Goal: Task Accomplishment & Management: Complete application form

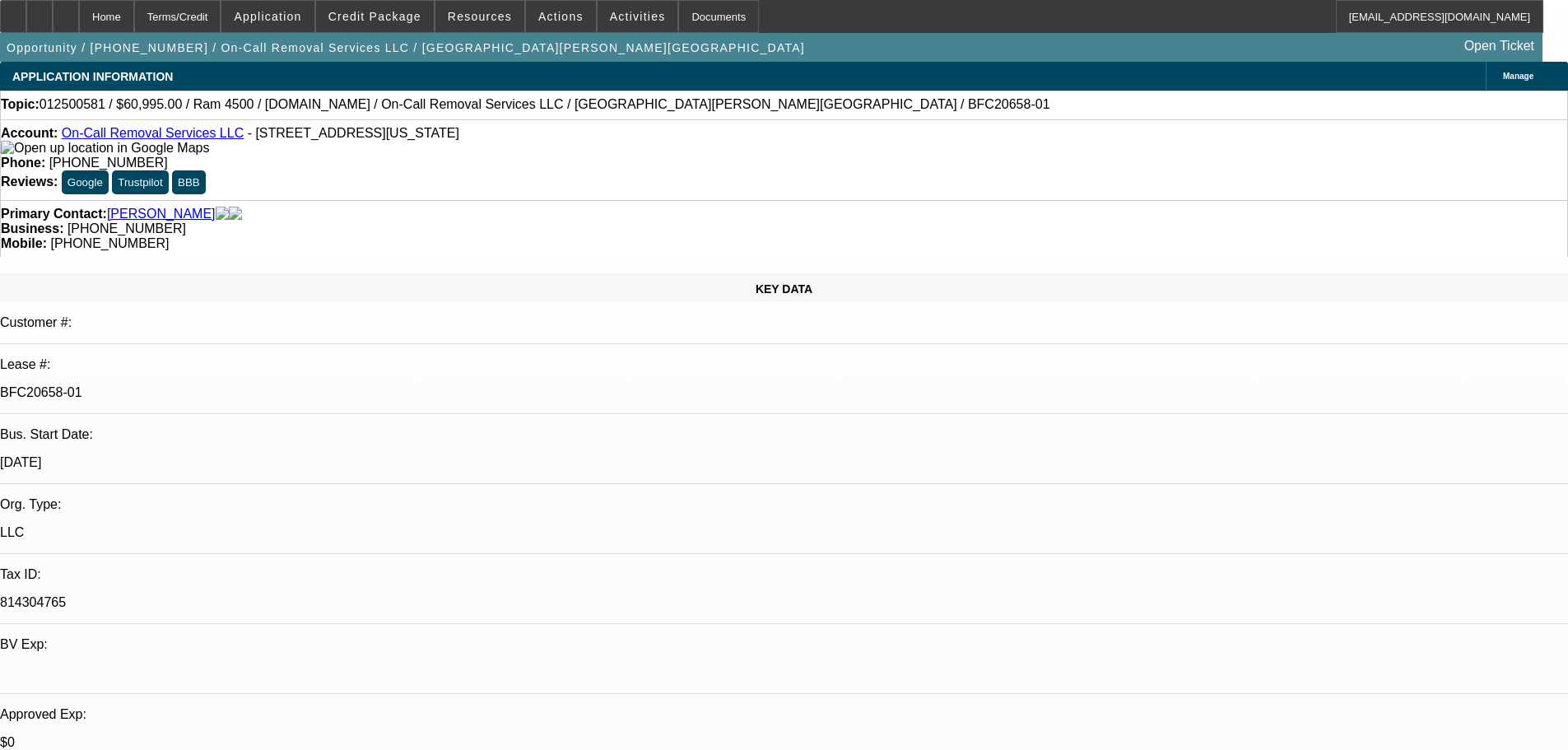
select select "0"
select select "2"
select select "0"
select select "6"
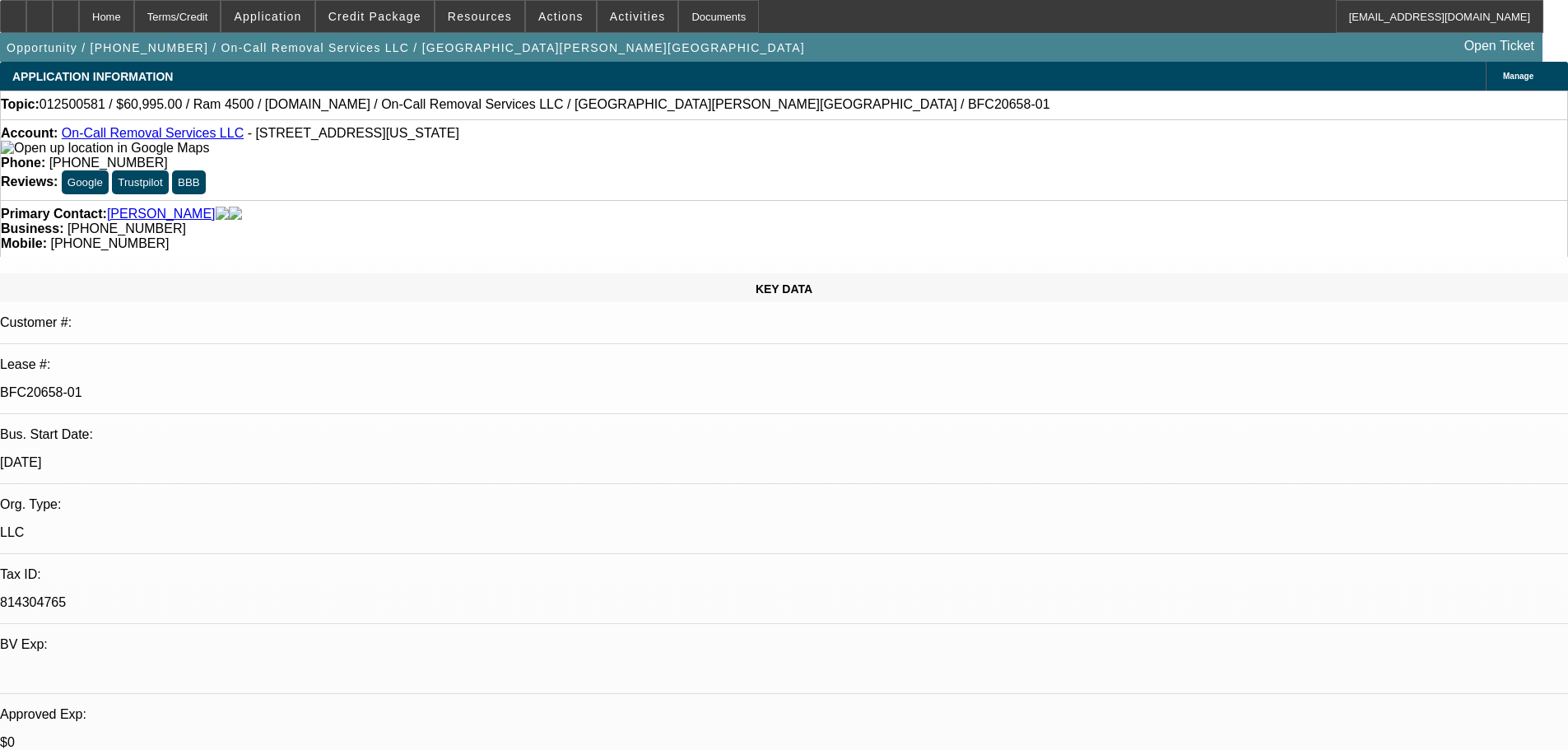
select select "0"
select select "2"
select select "0"
select select "6"
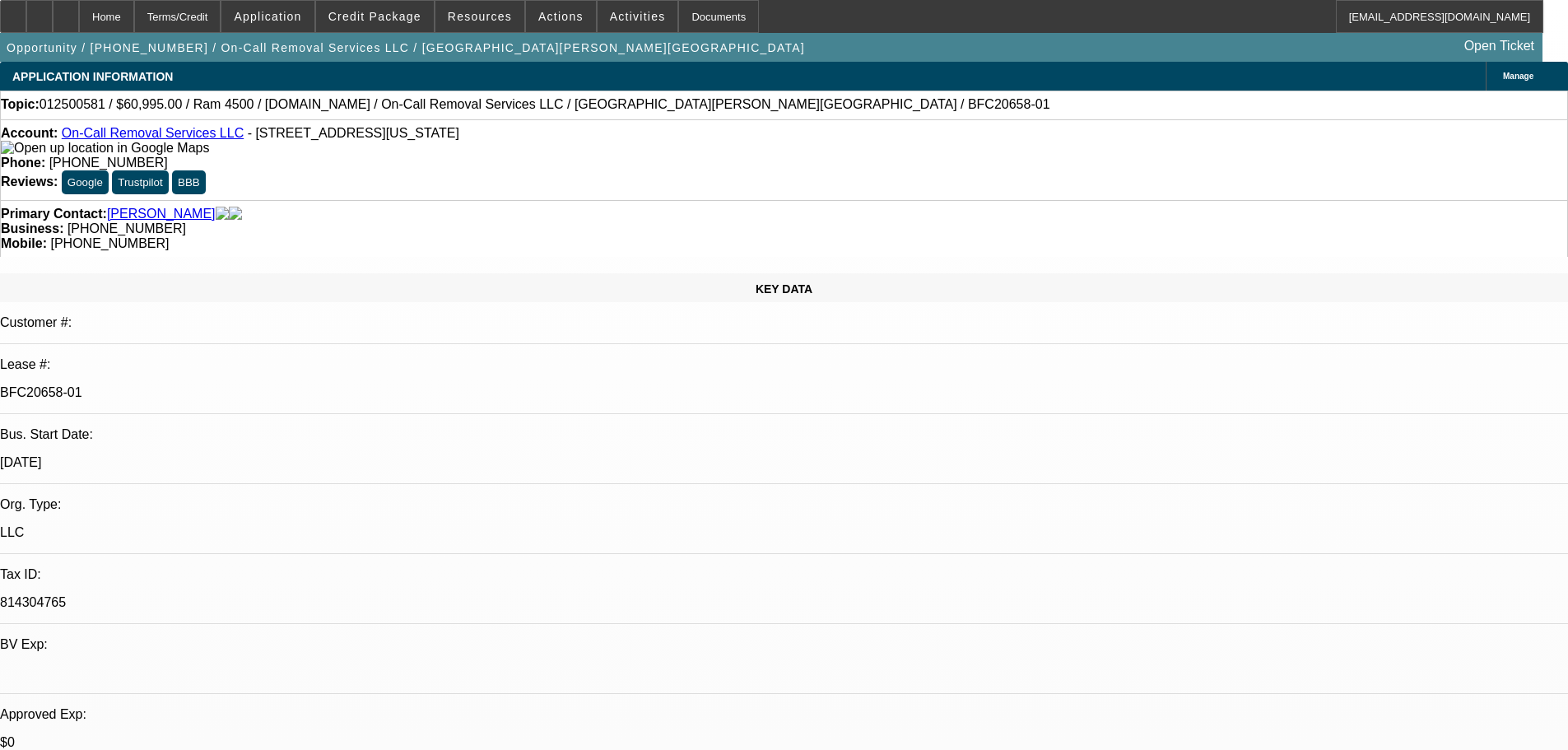
select select "0"
select select "2"
select select "0"
select select "6"
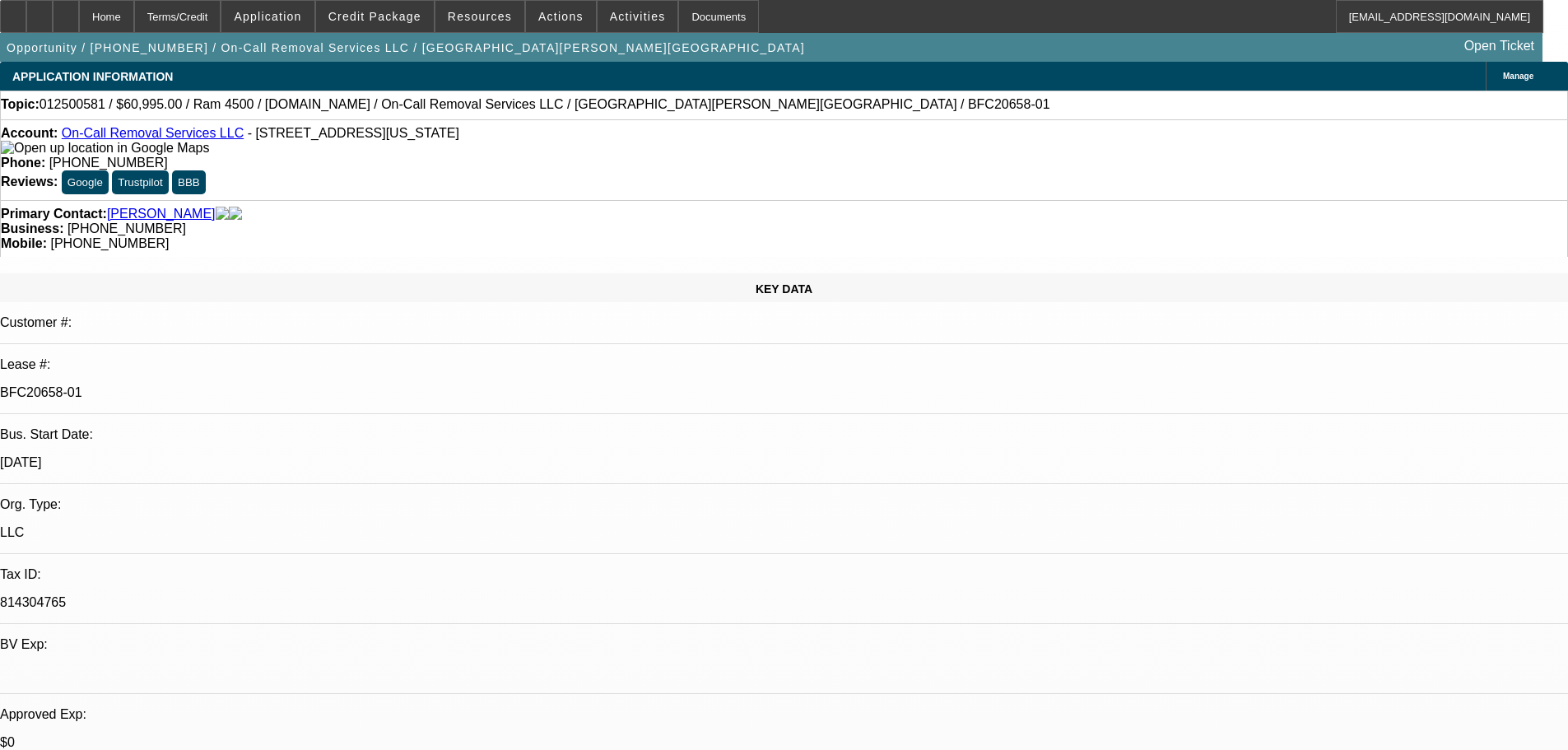
select select "0"
select select "2"
select select "0"
select select "6"
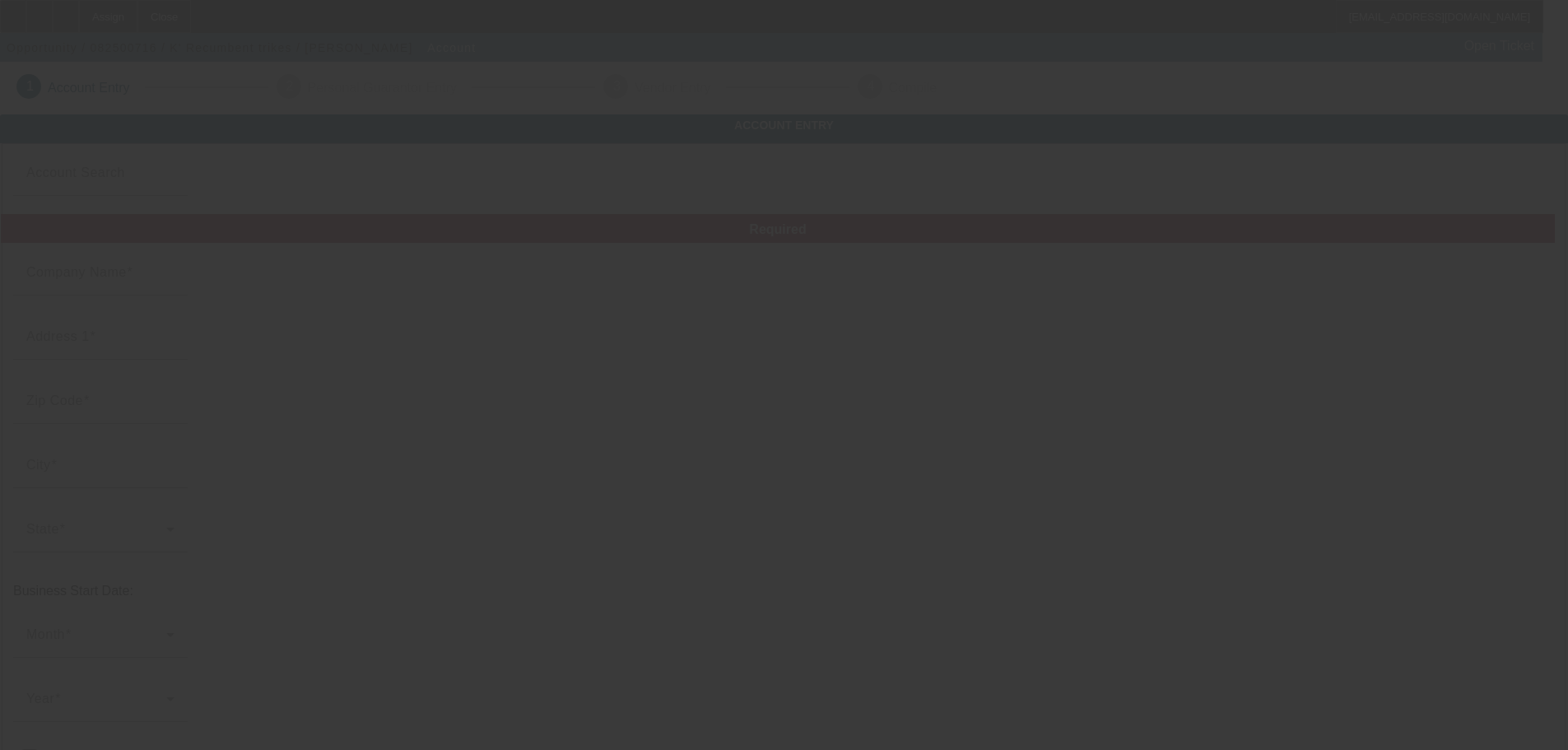
type input "K' Recumbent trikes"
type input "[PHONE_NUMBER]"
type input "[EMAIL_ADDRESS][DOMAIN_NAME]"
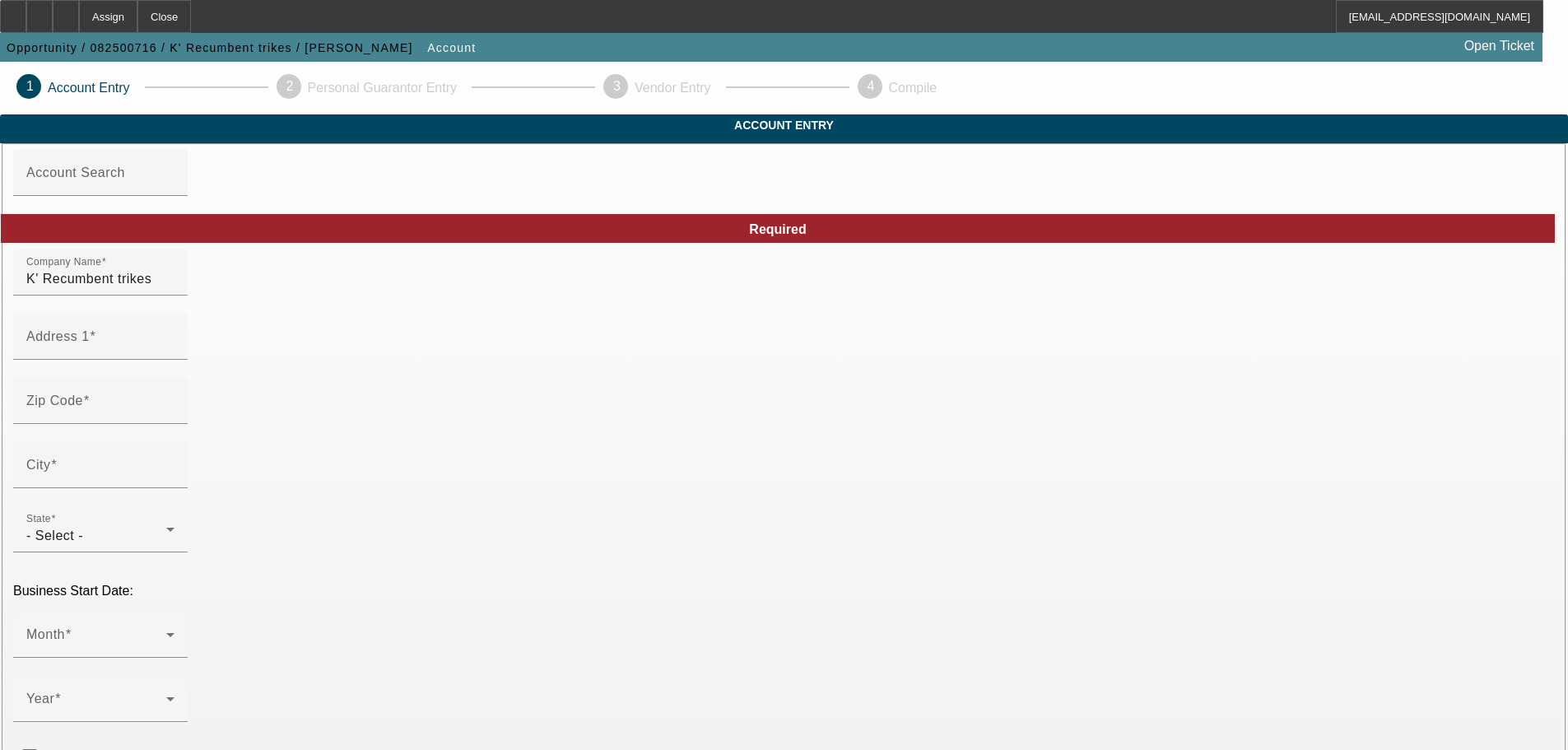
type input "[DATE]"
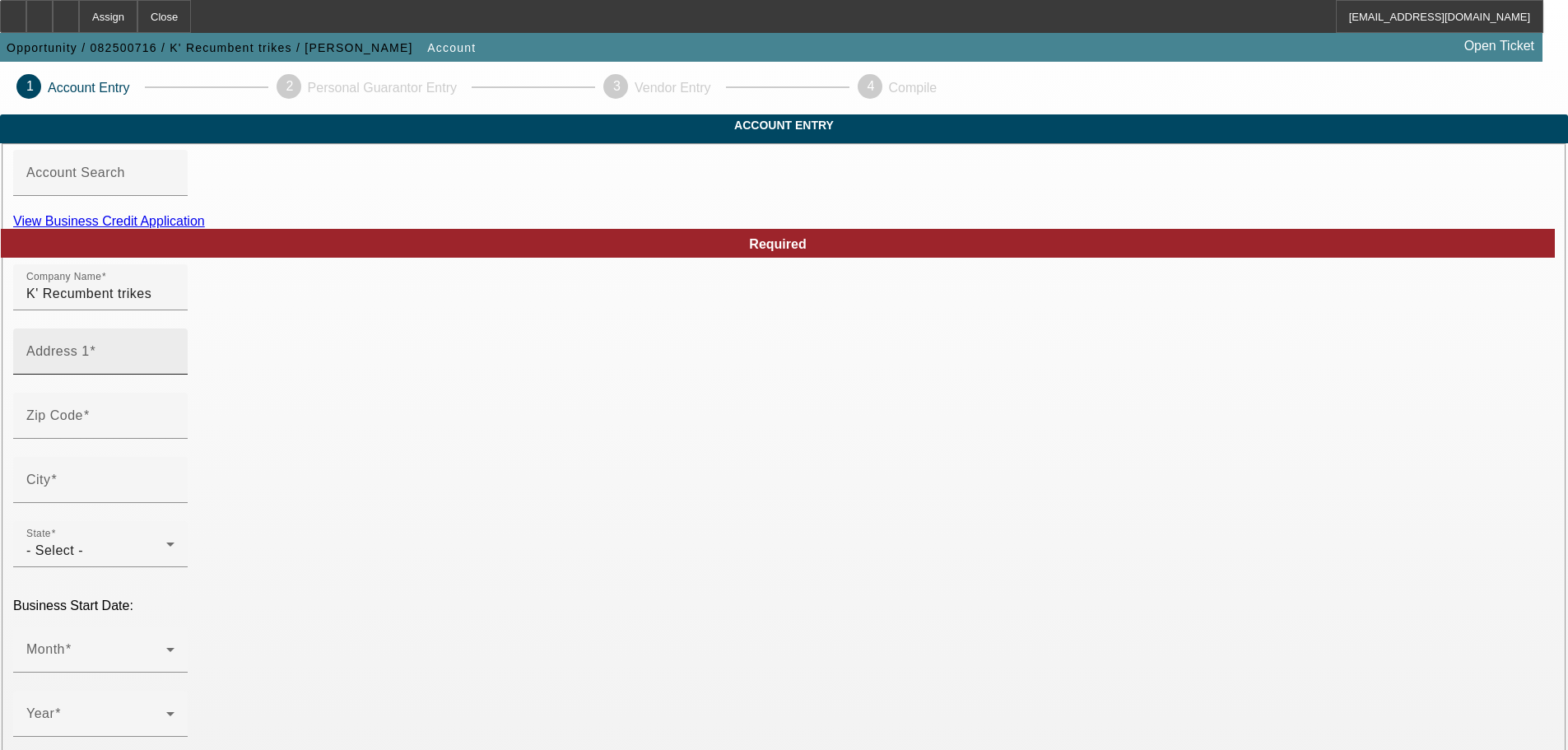
click at [175, 368] on input "Address 1" at bounding box center [101, 359] width 148 height 20
paste input "80 cherry ct unit 2"
type input "80 cherry ct unit 2"
click at [83, 423] on mat-label "Zip Code" at bounding box center [55, 415] width 57 height 14
click at [175, 433] on input "Zip Code" at bounding box center [101, 423] width 148 height 20
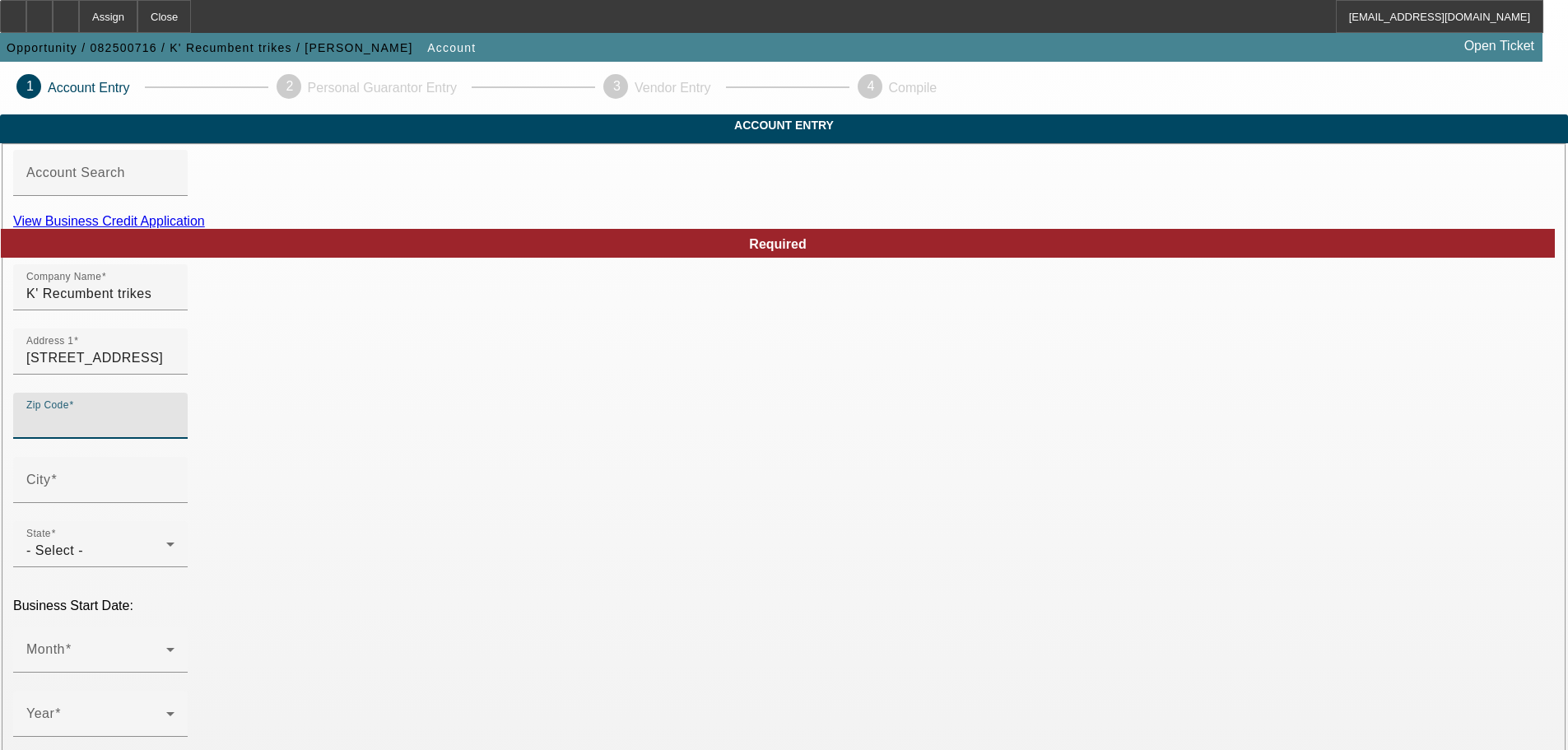
paste input "52317"
type input "52317"
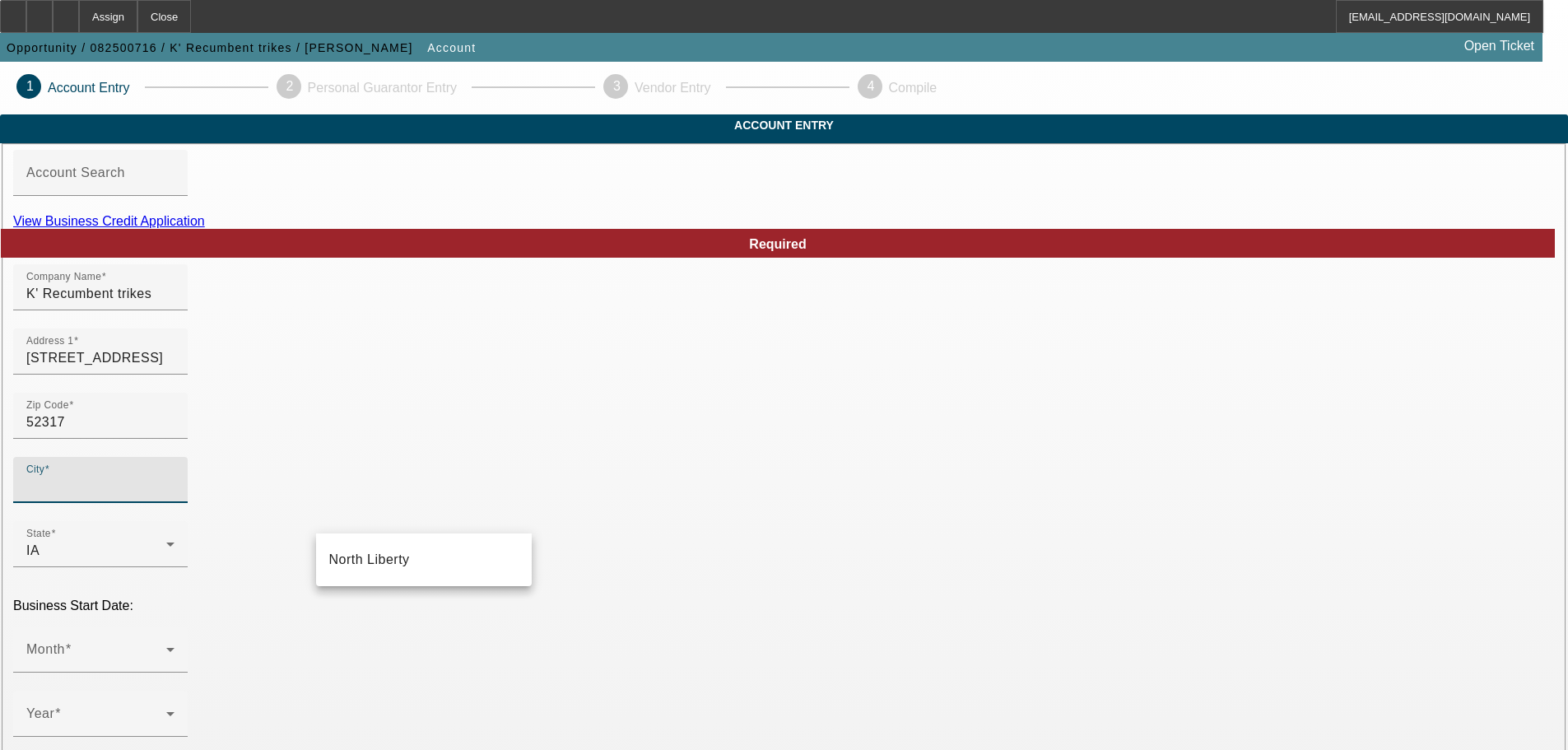
type input "Johnson"
click at [359, 571] on mat-option "North Liberty" at bounding box center [424, 560] width 216 height 39
type input "North Liberty"
click at [65, 642] on mat-label "Month" at bounding box center [46, 648] width 38 height 14
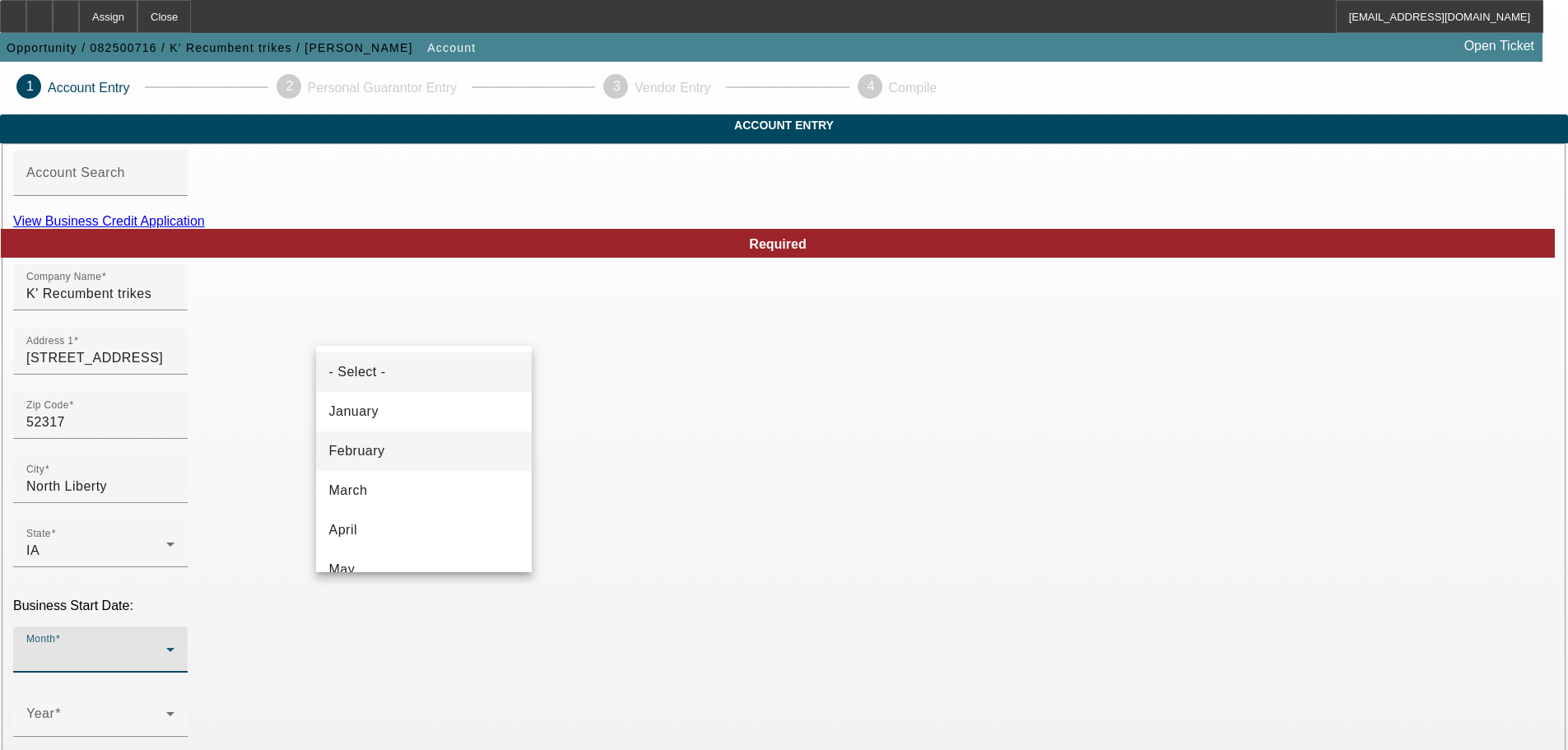
click at [383, 451] on mat-option "February" at bounding box center [424, 451] width 216 height 39
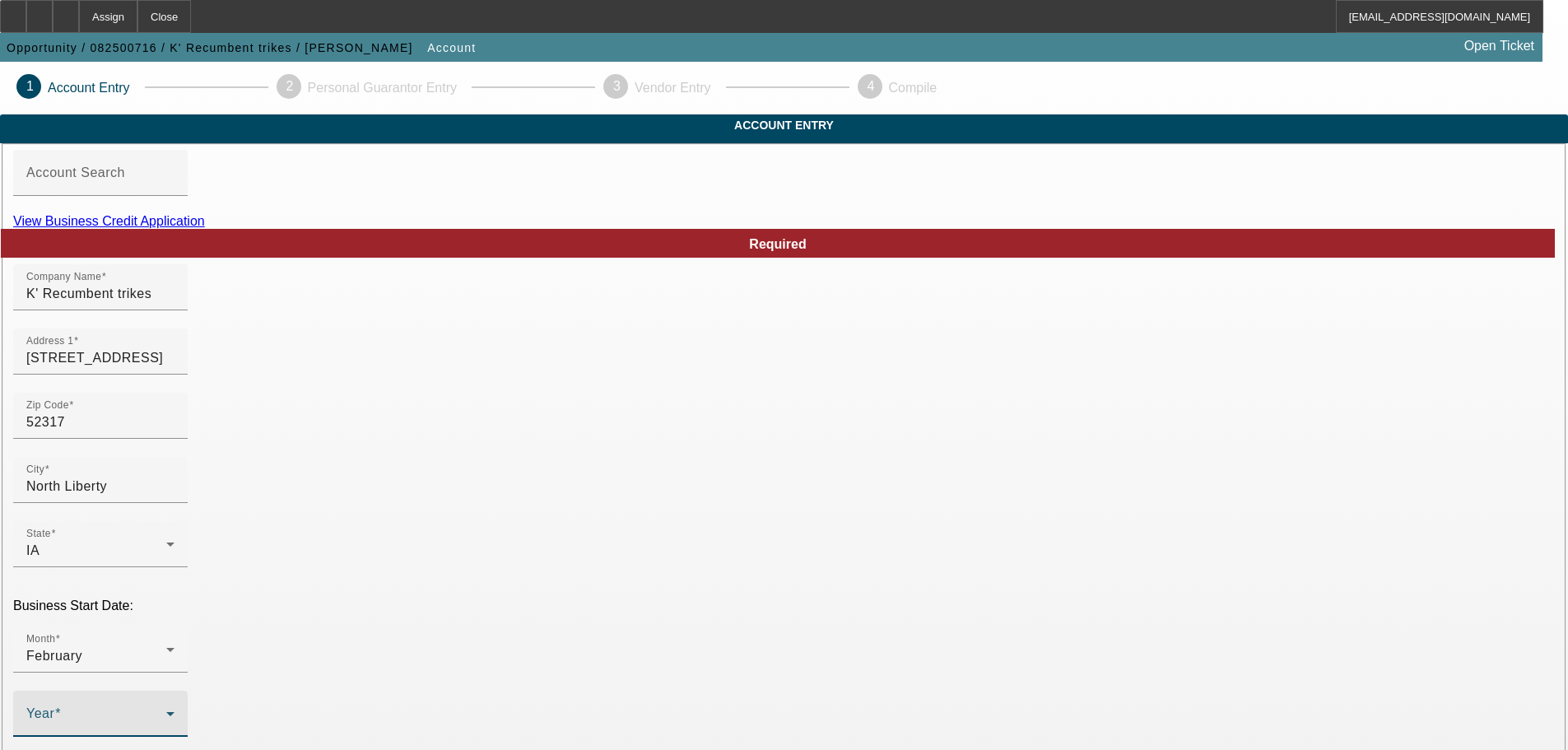
click at [166, 711] on span at bounding box center [96, 721] width 140 height 20
click at [605, 437] on mat-option "2018" at bounding box center [604, 437] width 95 height 39
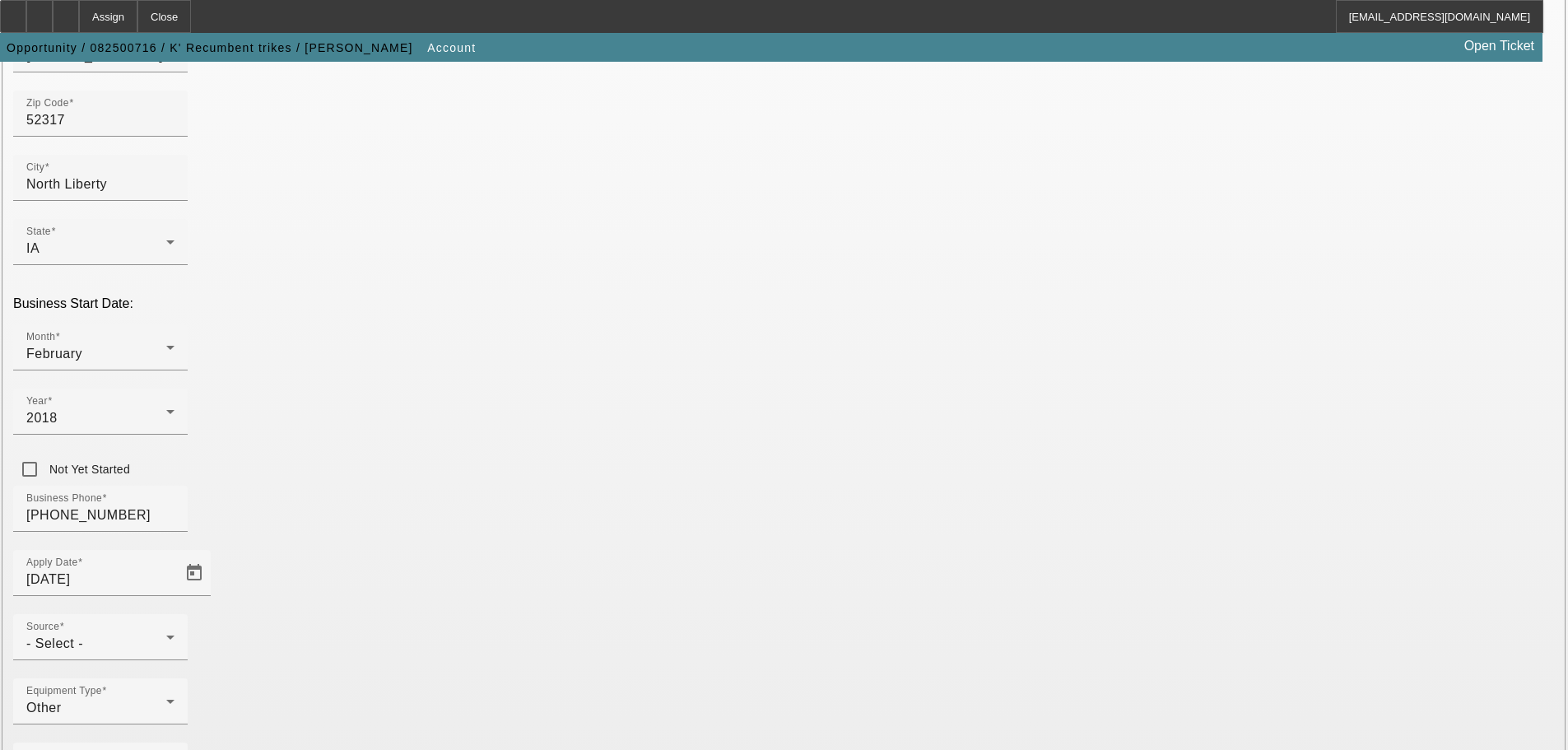
scroll to position [304, 0]
click at [175, 613] on div "Source - Select -" at bounding box center [101, 636] width 148 height 46
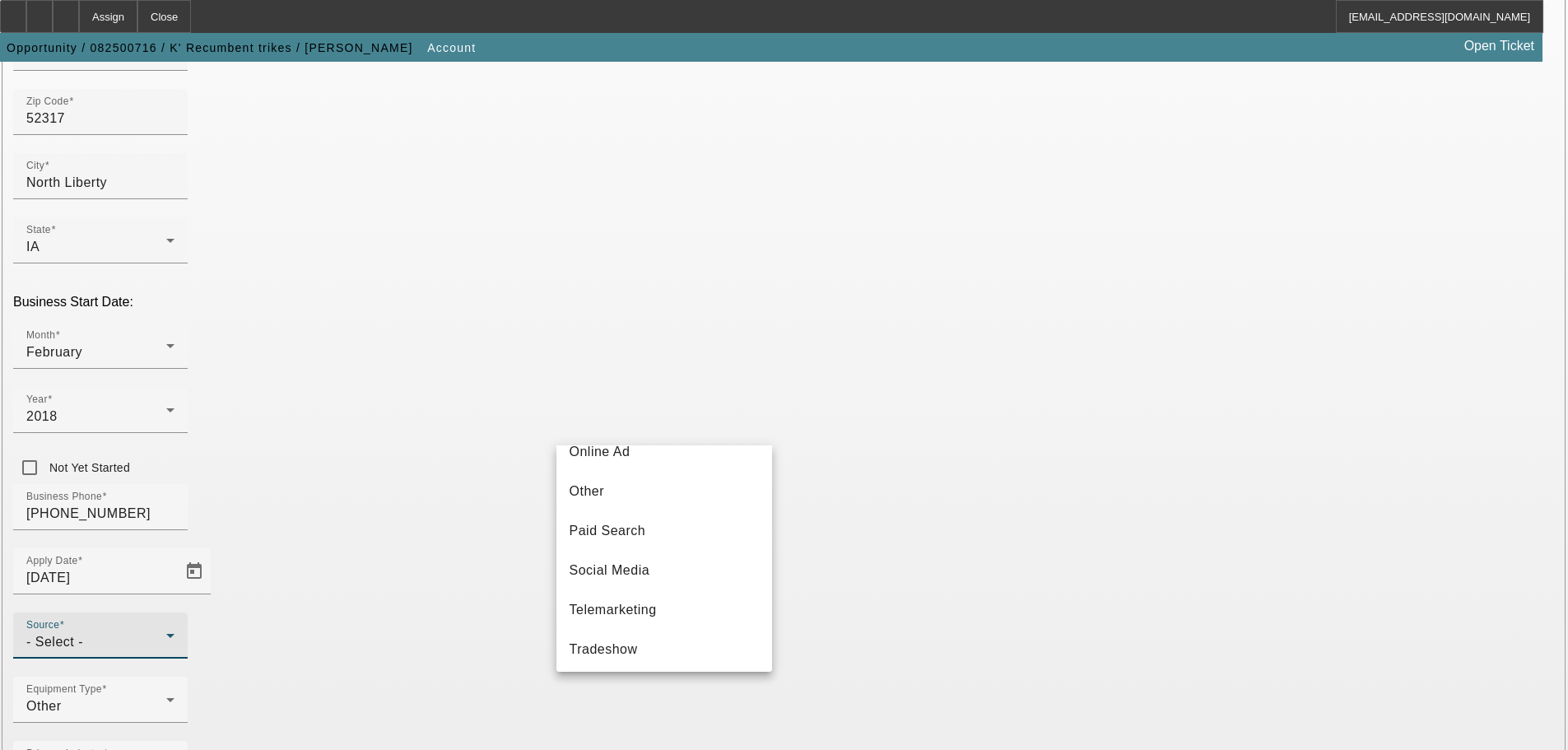
scroll to position [0, 0]
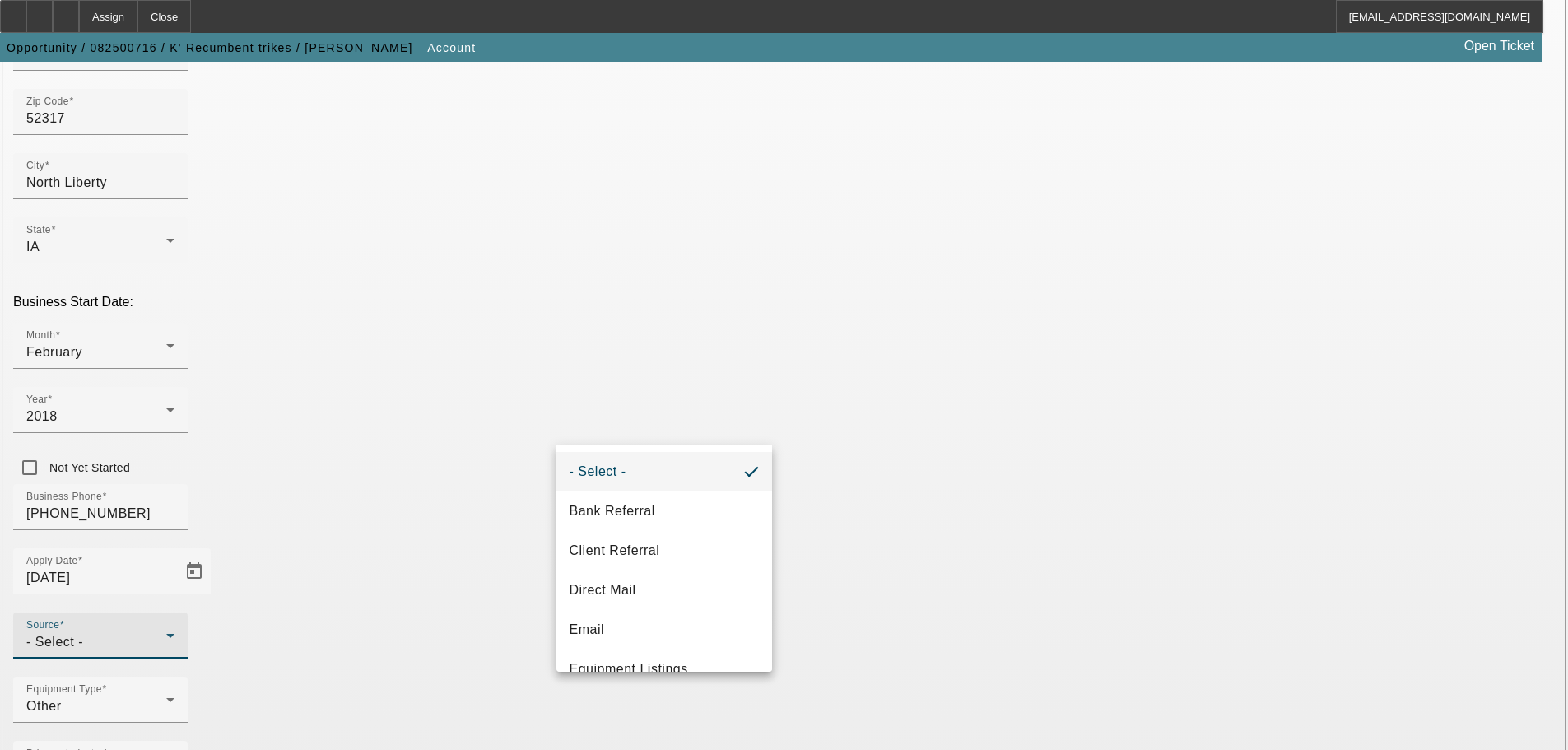
click at [1073, 675] on div at bounding box center [784, 375] width 1568 height 750
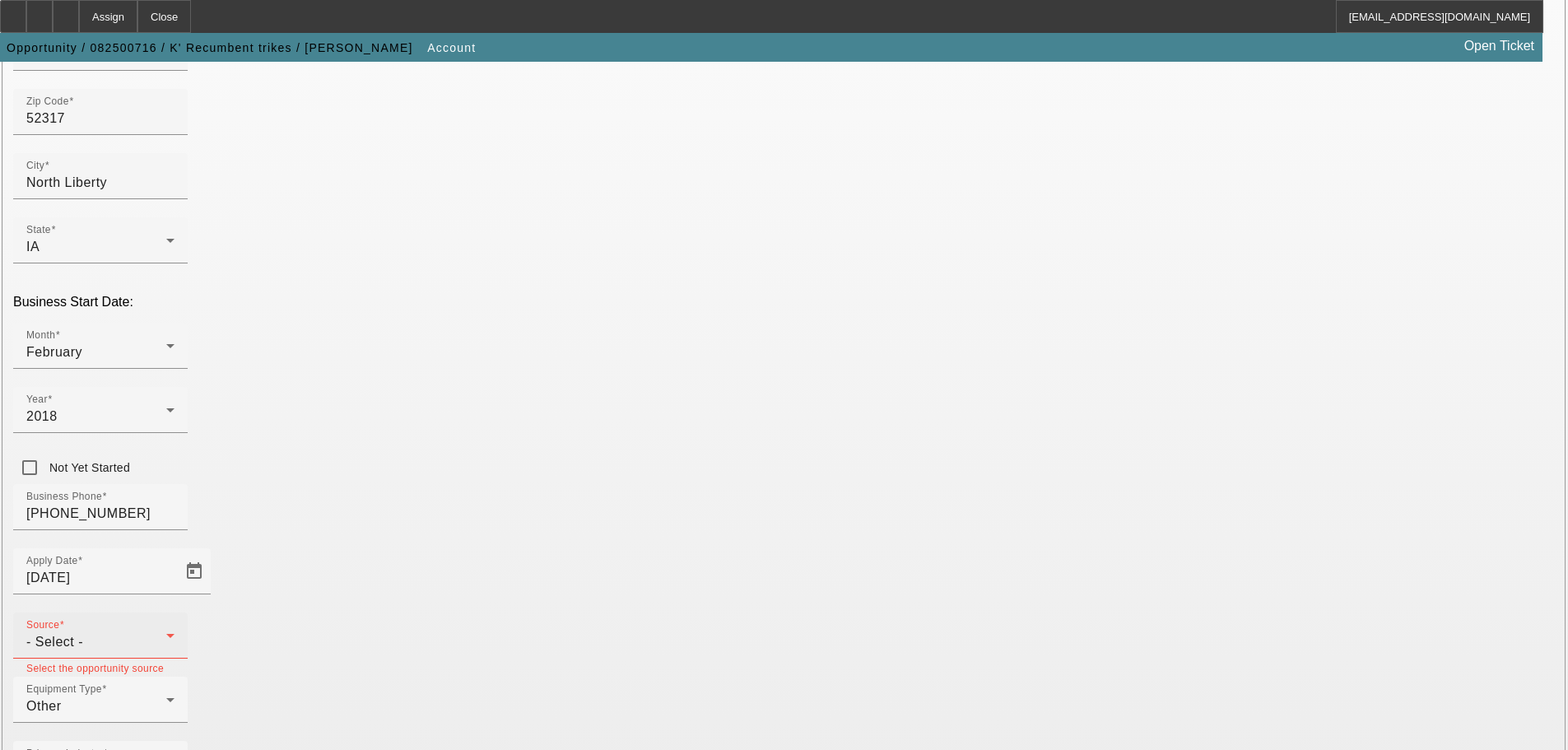
click at [166, 632] on div "- Select -" at bounding box center [96, 642] width 140 height 20
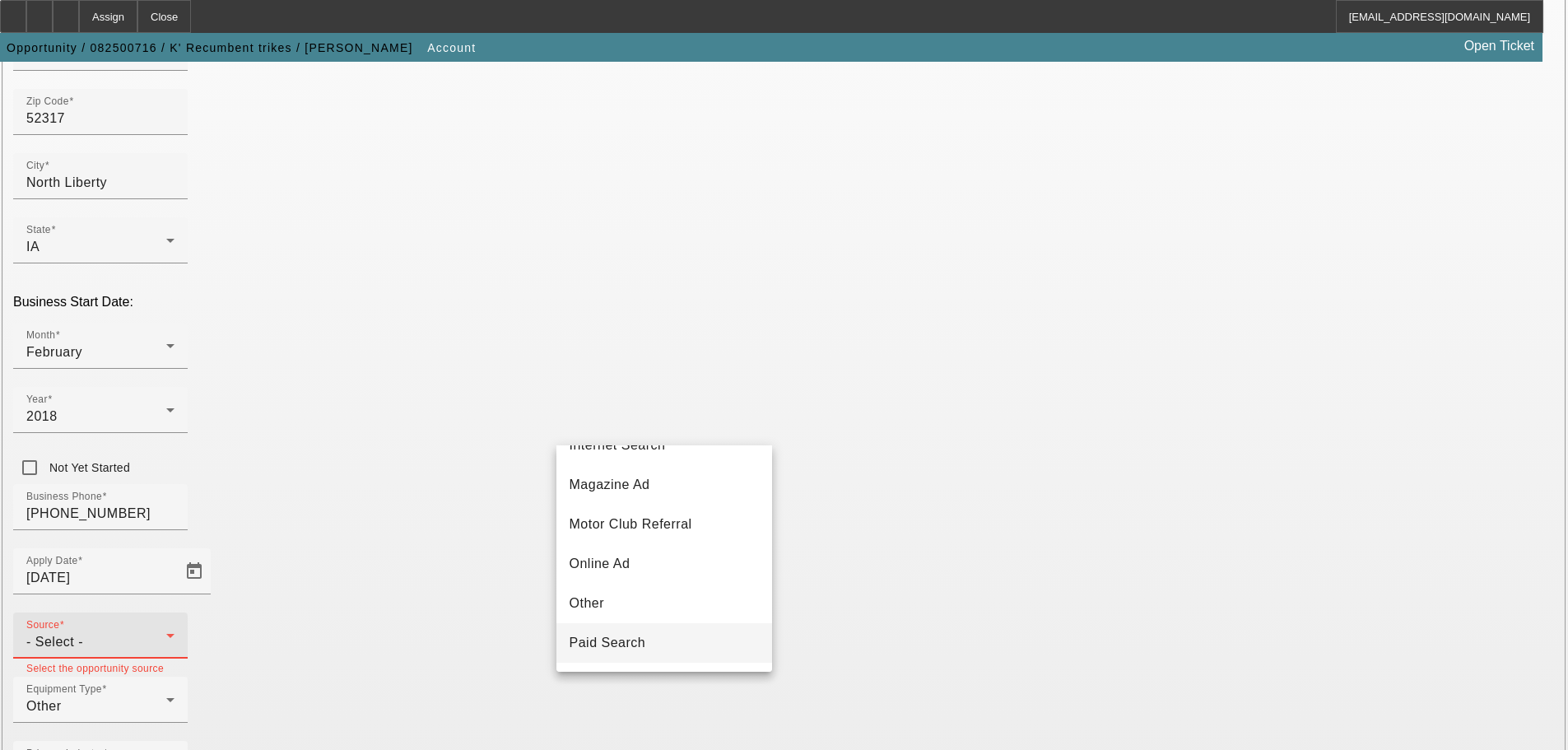
scroll to position [256, 0]
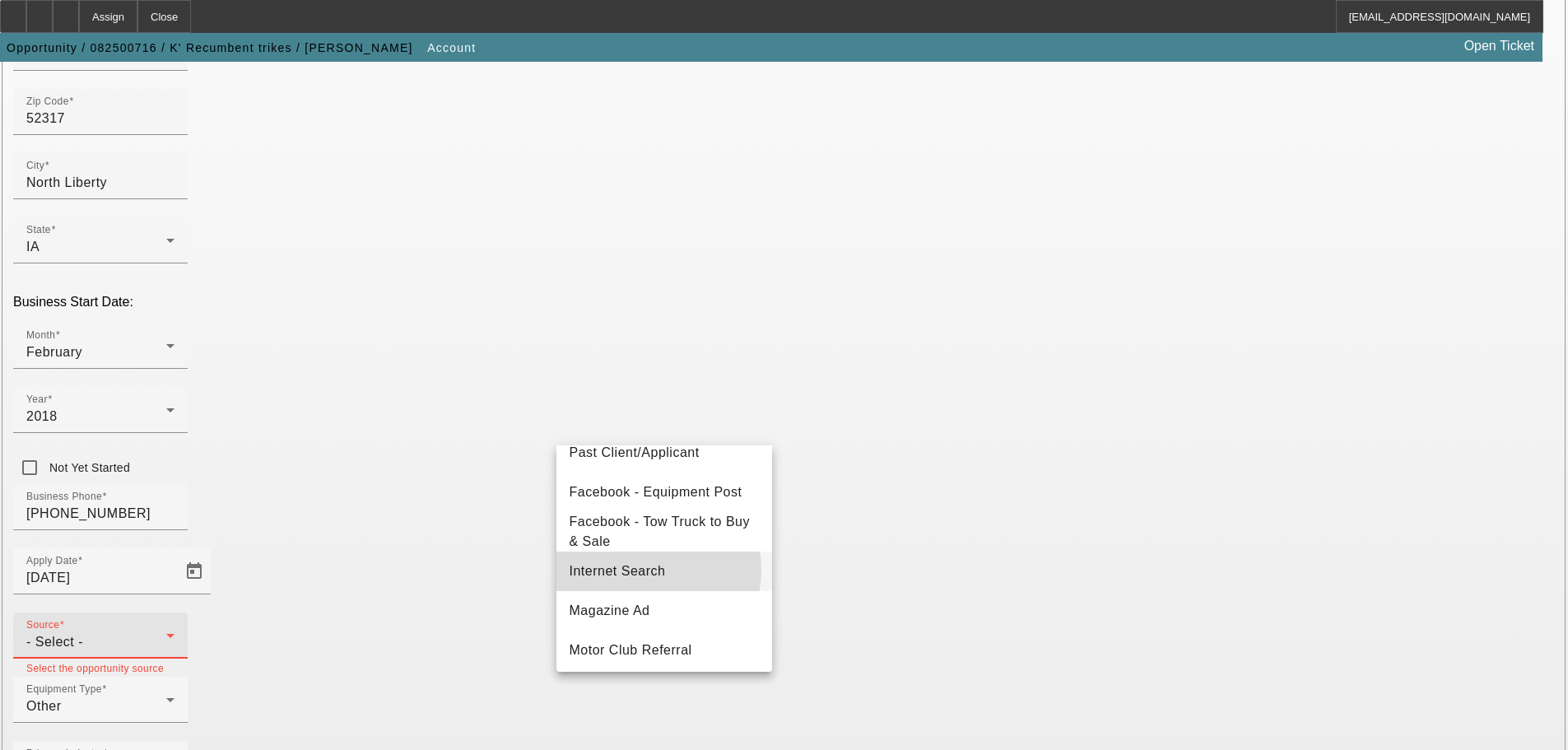
click at [641, 578] on span "Internet Search" at bounding box center [617, 572] width 96 height 20
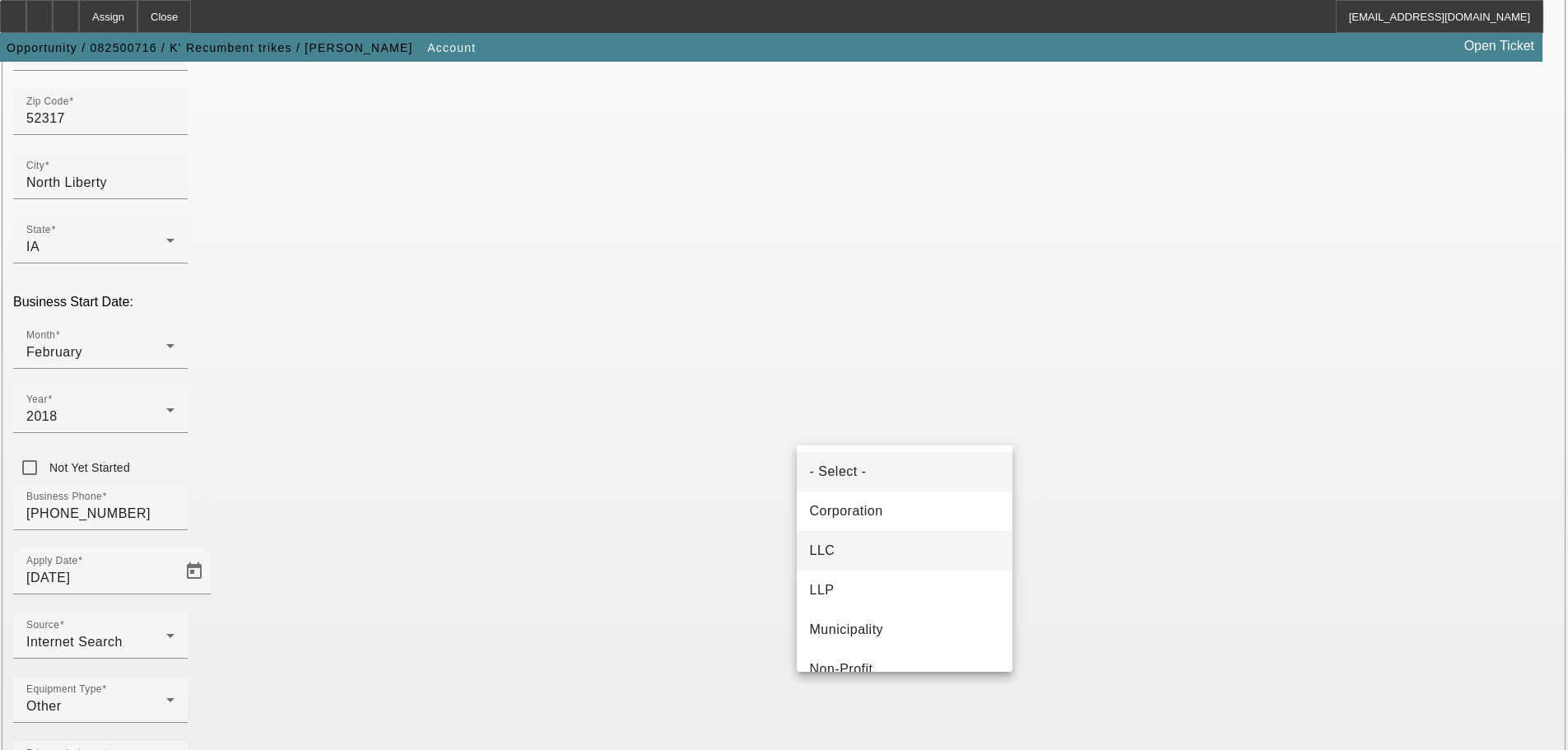
drag, startPoint x: 906, startPoint y: 543, endPoint x: 912, endPoint y: 536, distance: 9.2
click at [905, 542] on mat-option "LLC" at bounding box center [904, 551] width 216 height 39
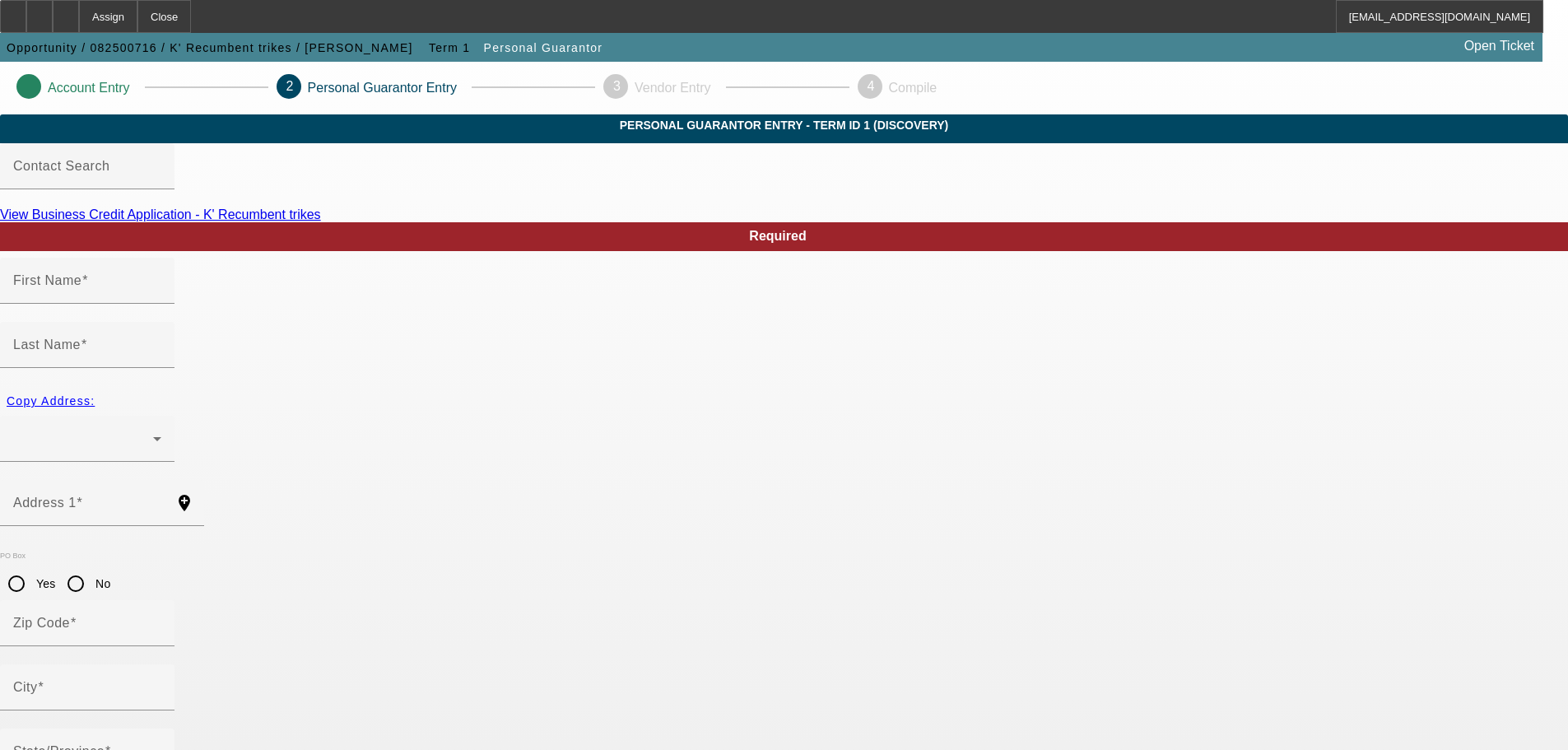
type input "Keith"
type input "Kauten"
radio input "true"
type input "484-84-2378"
type input "kkauten8@gmail.com"
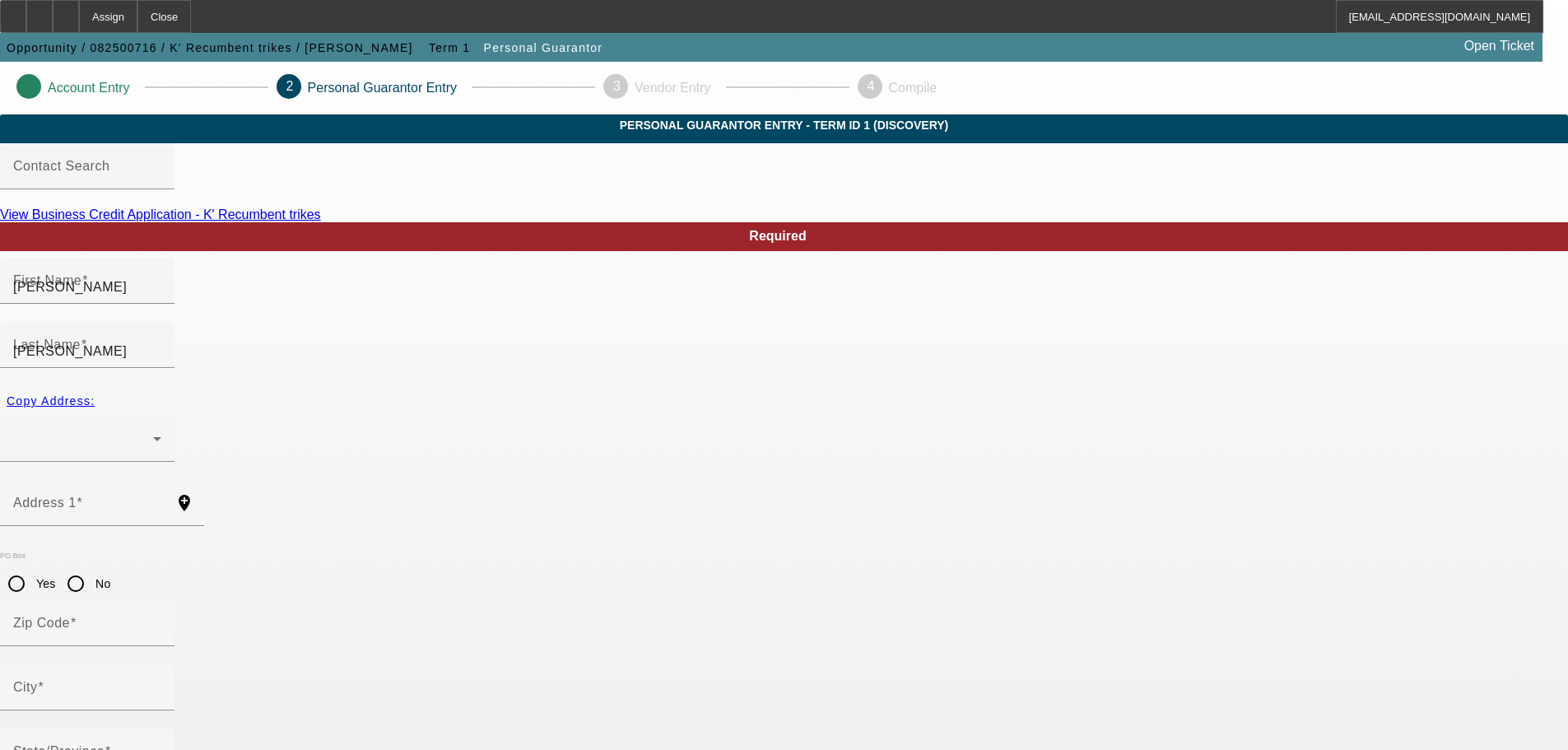
type input "(319) 939-3791"
click at [153, 429] on div at bounding box center [82, 439] width 140 height 20
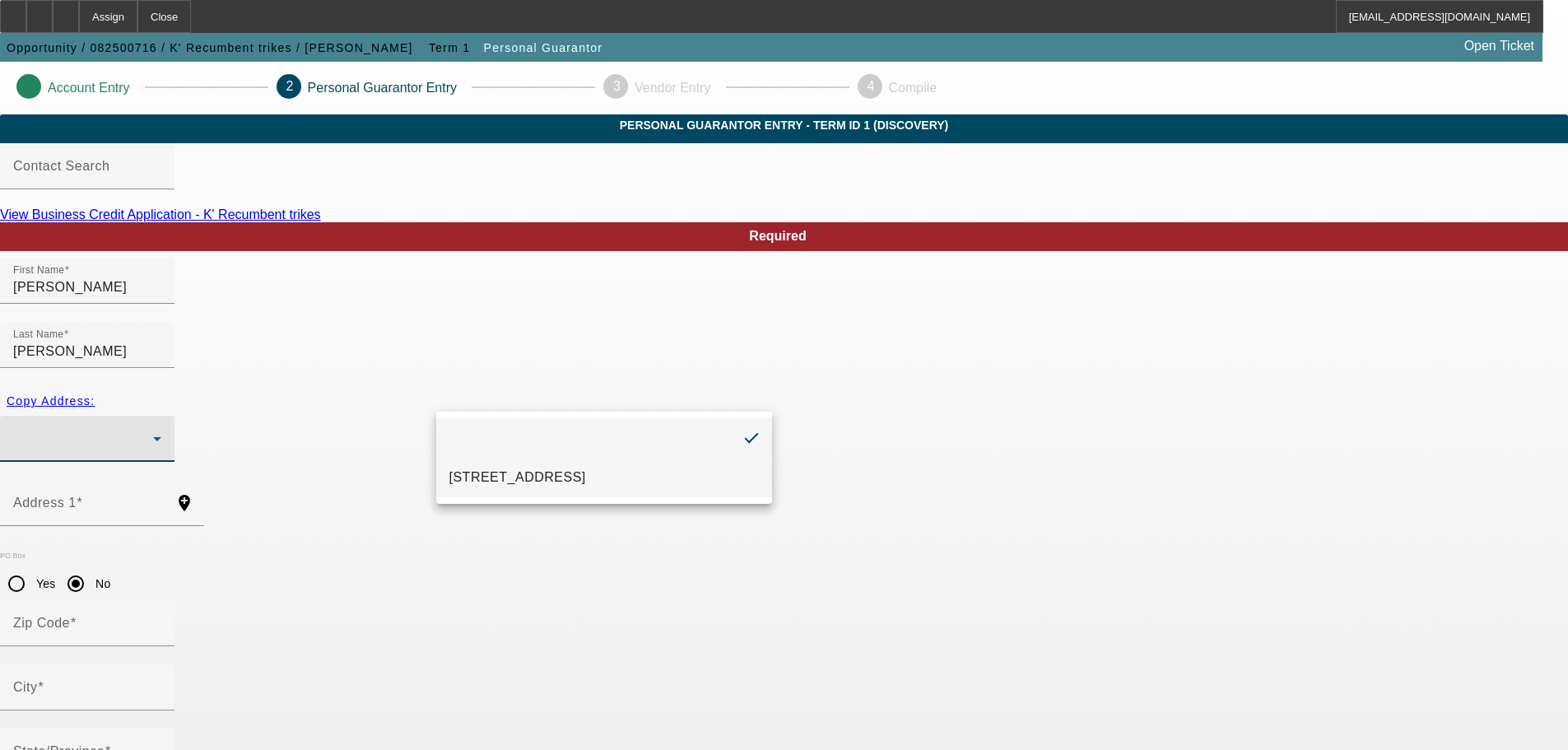
click at [491, 470] on span "80 cherry ct unit 2 North Liberty, IA 52317" at bounding box center [517, 477] width 136 height 20
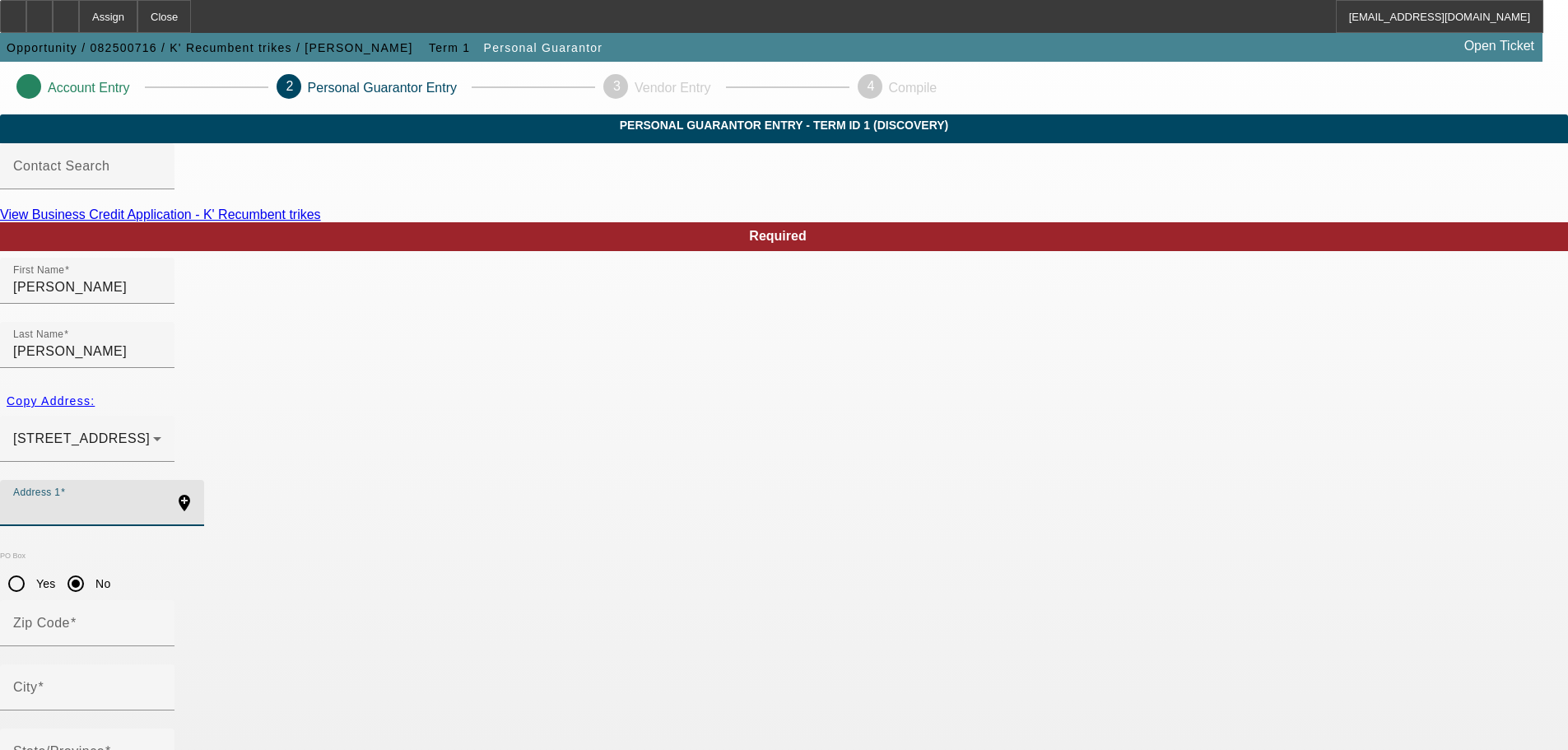
click at [161, 499] on input "Address 1" at bounding box center [87, 509] width 148 height 20
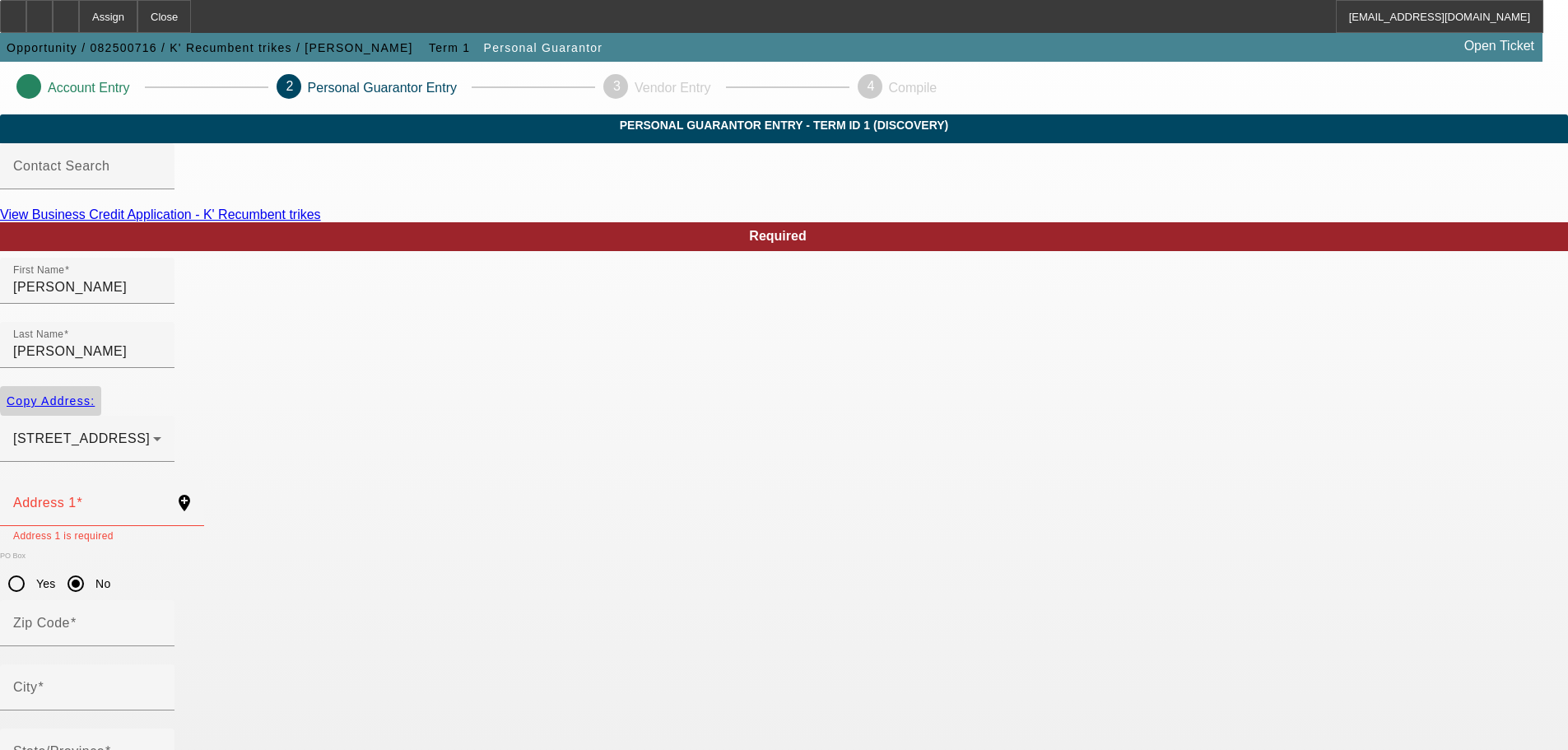
click at [95, 394] on span "Copy Address:" at bounding box center [50, 401] width 88 height 13
type input "80 cherry ct unit 2"
radio input "false"
type input "52317"
type input "North Liberty"
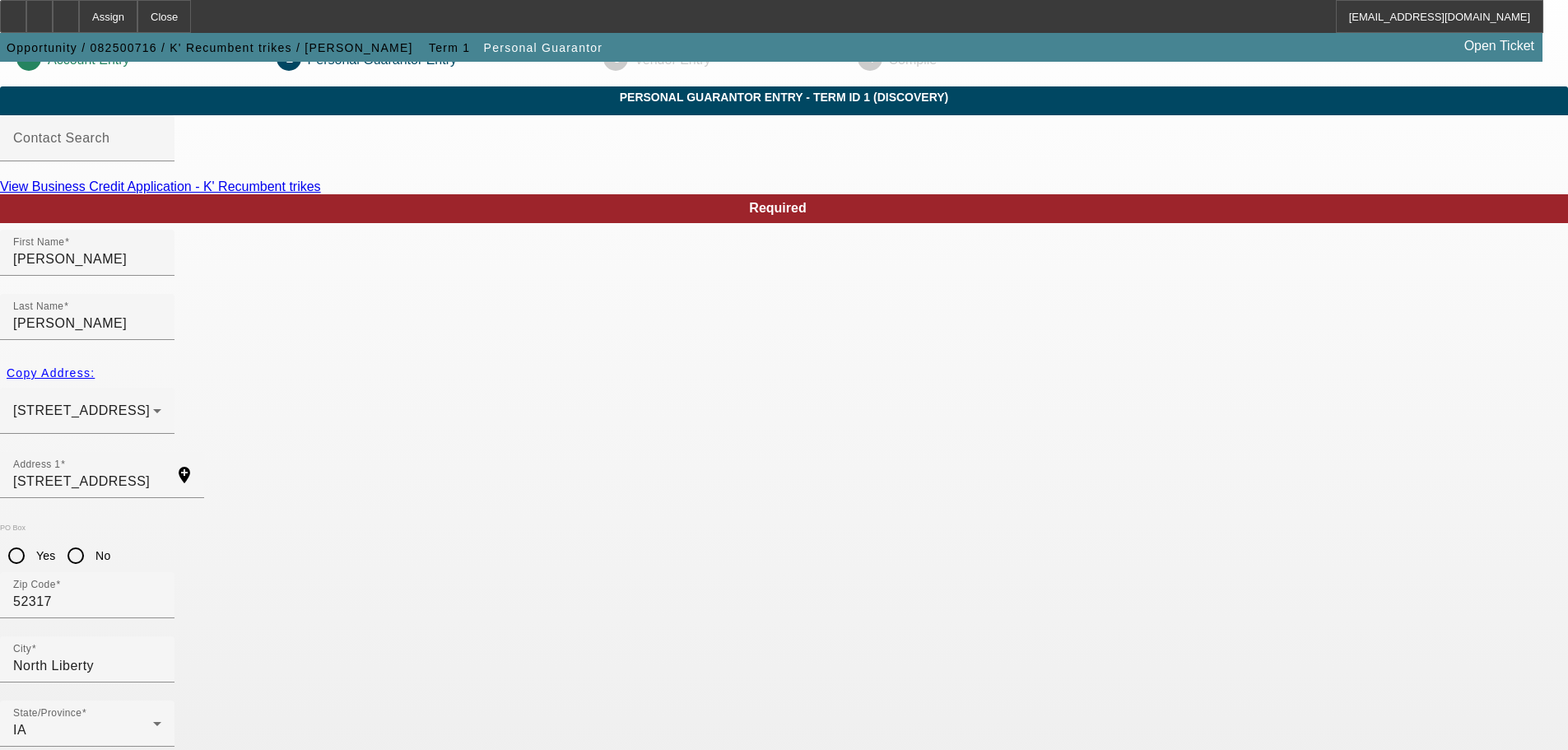
scroll to position [55, 0]
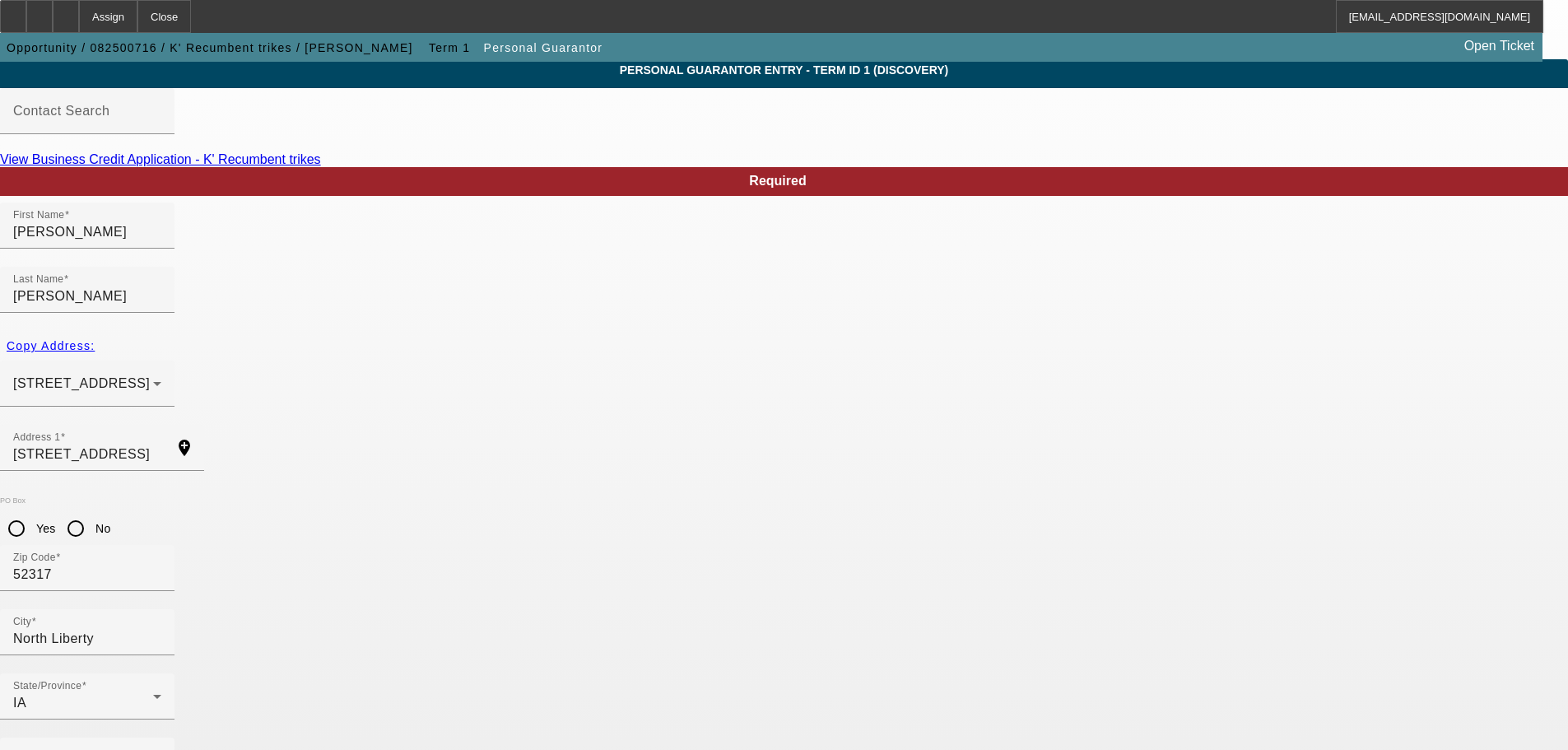
type input "100"
paste input "(319) 939-3791"
type input "(319) 939-3791"
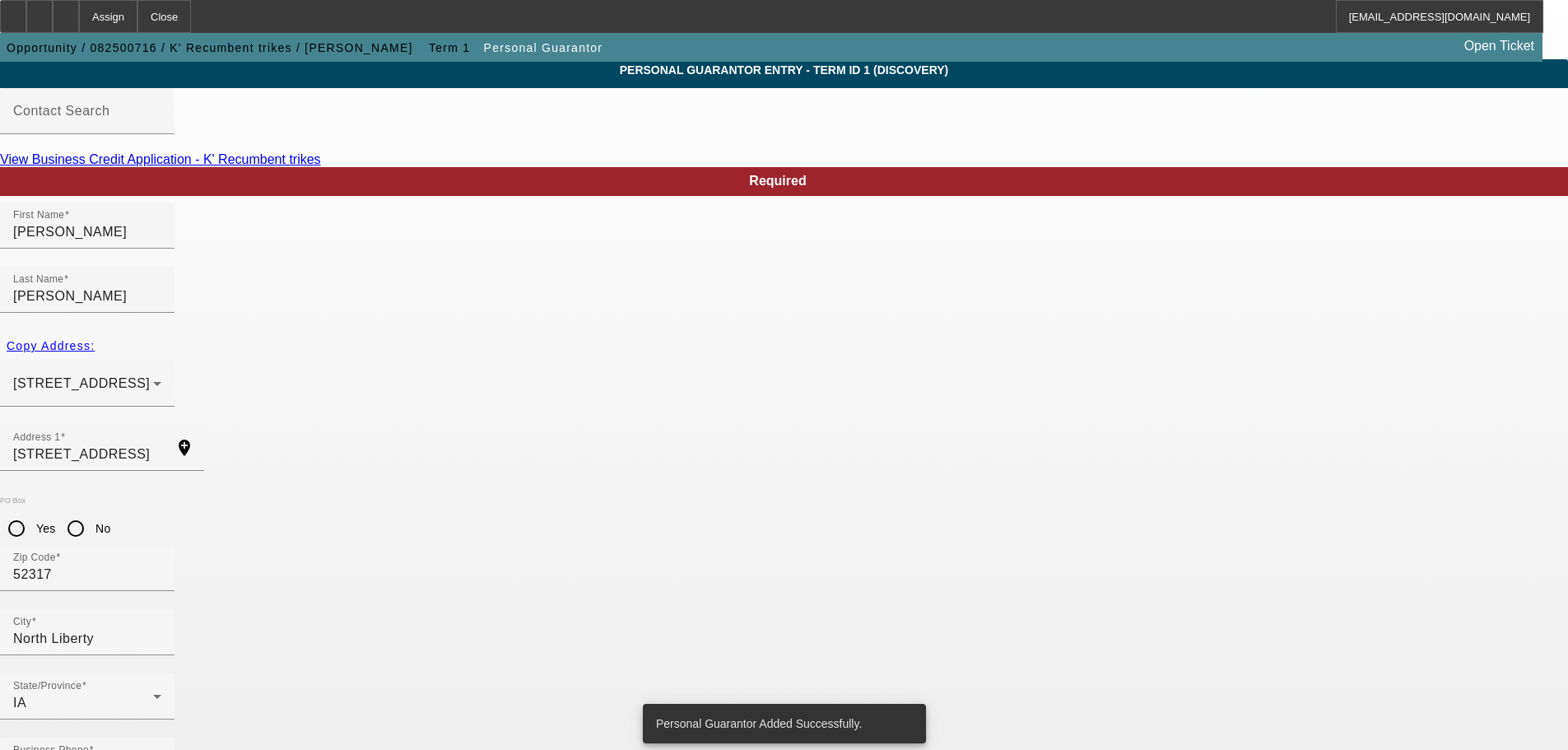
scroll to position [0, 0]
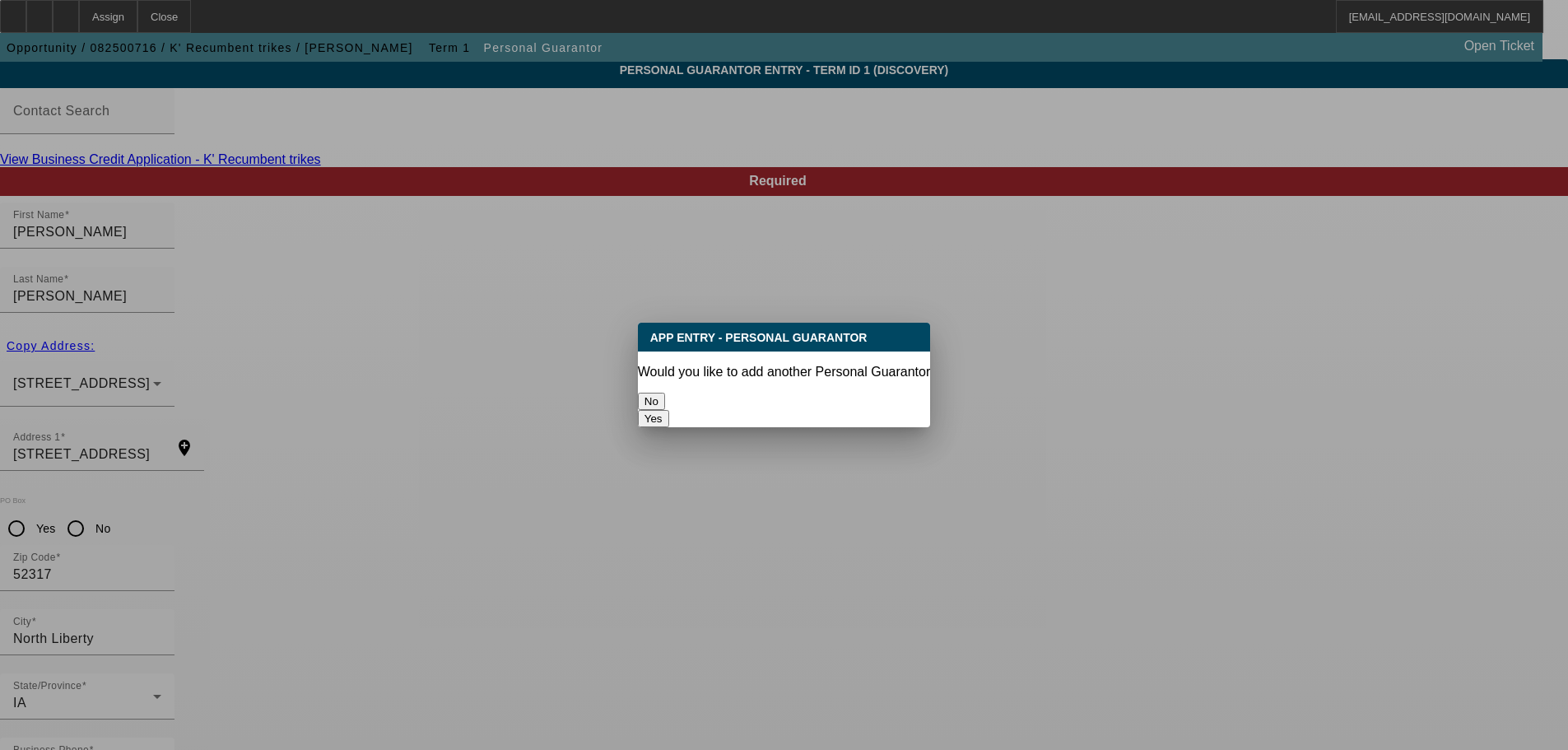
click at [663, 392] on div "No" at bounding box center [784, 401] width 293 height 17
click at [665, 392] on button "No" at bounding box center [652, 401] width 27 height 17
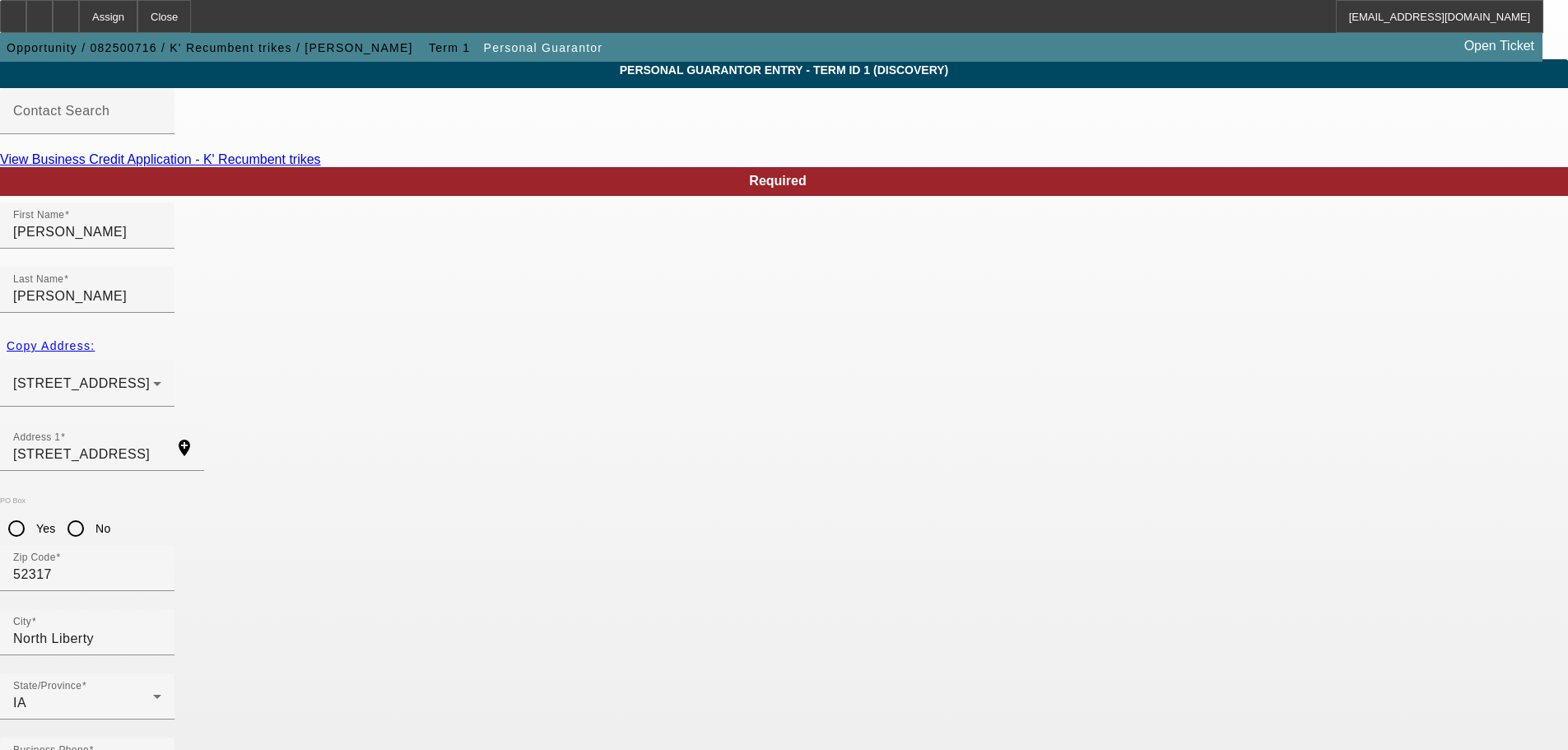
scroll to position [55, 0]
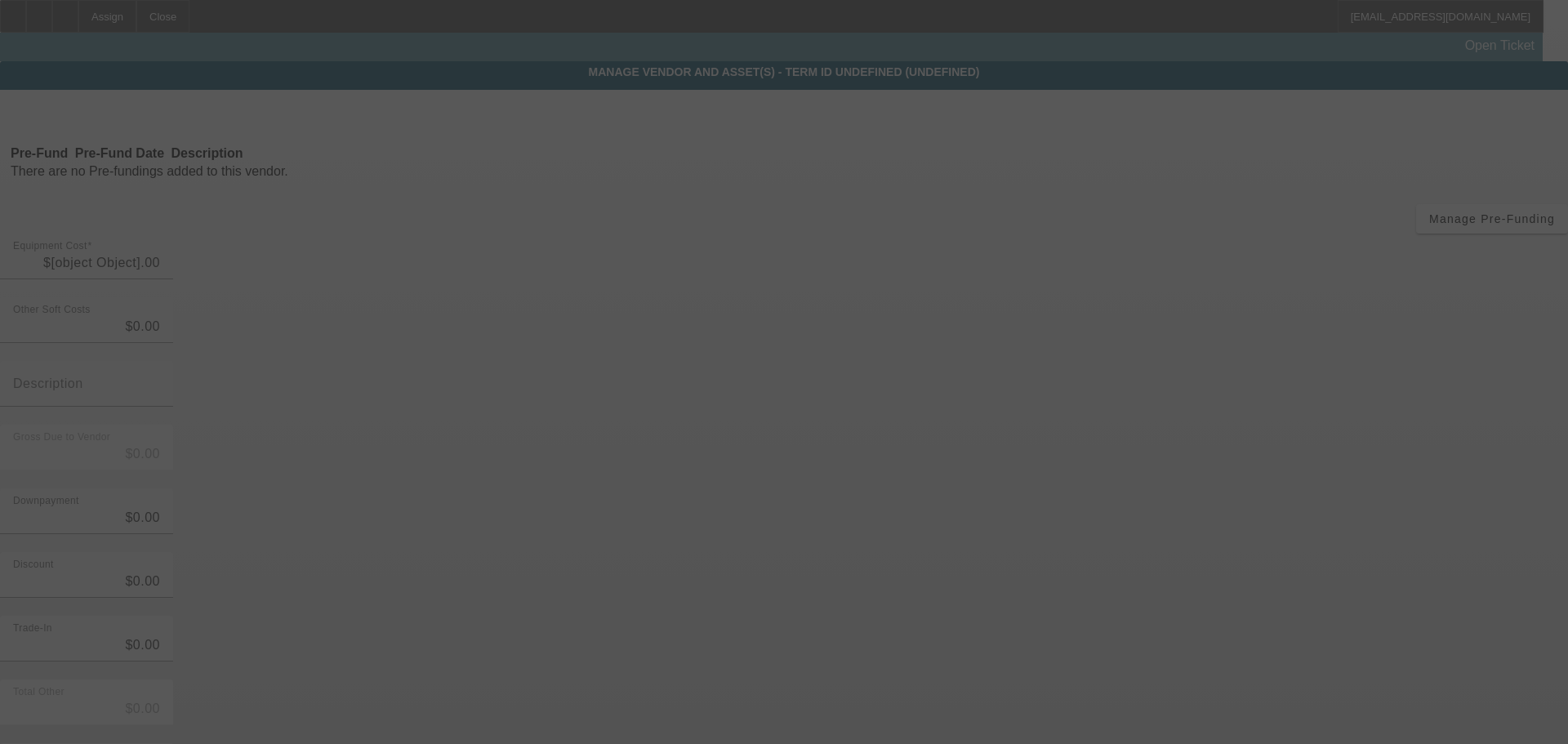
type input "$25,000.00"
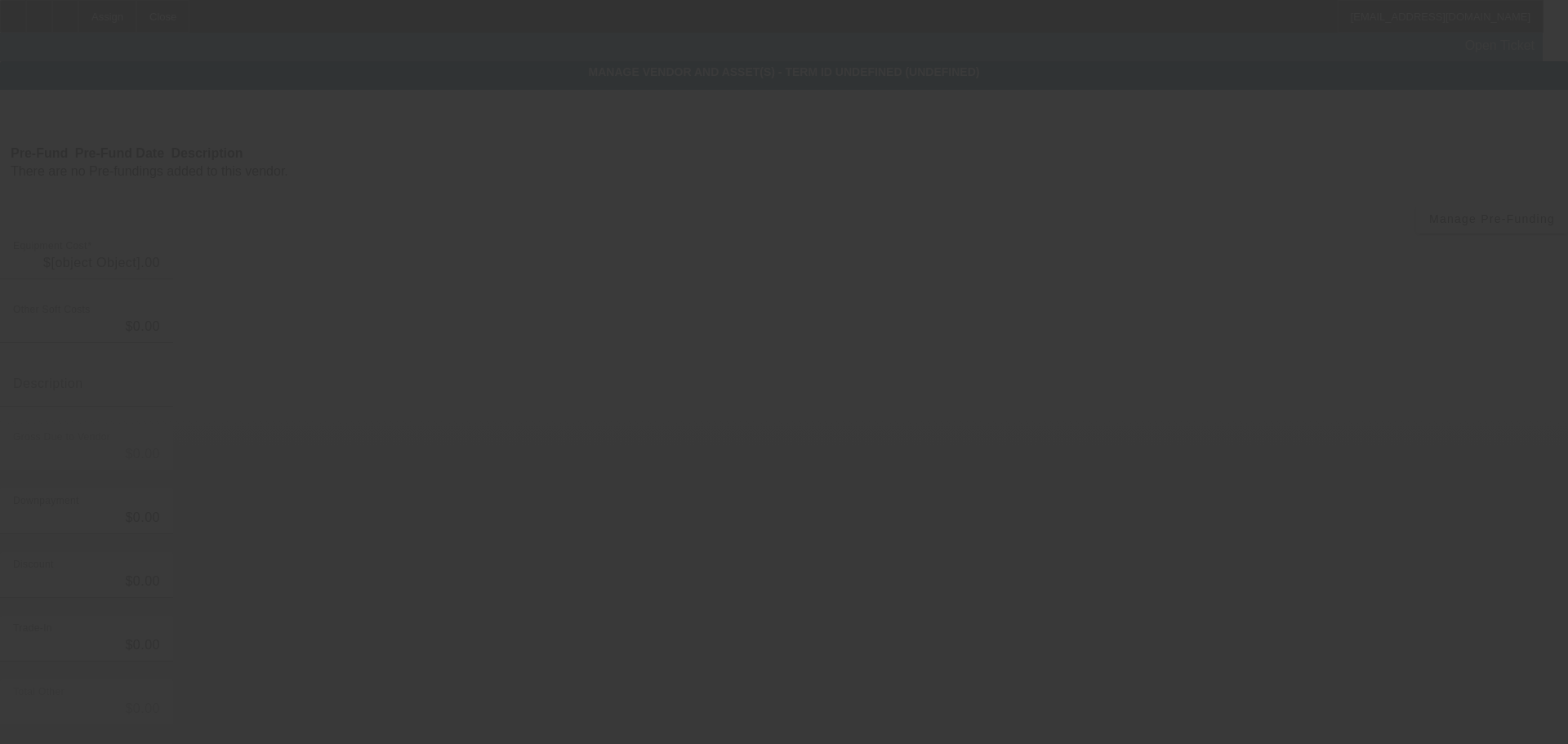
type input "$25,000.00"
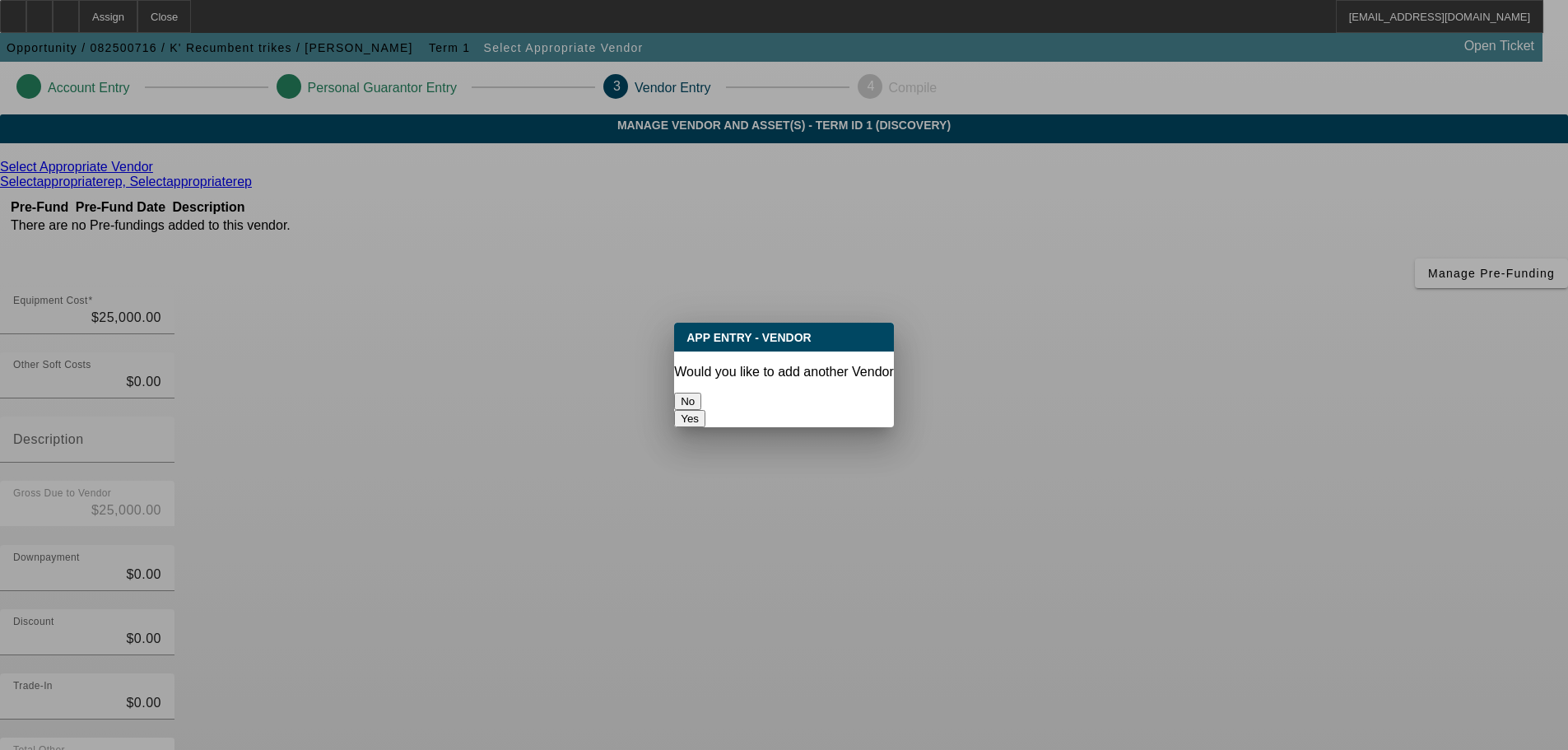
click at [701, 392] on button "No" at bounding box center [688, 401] width 27 height 17
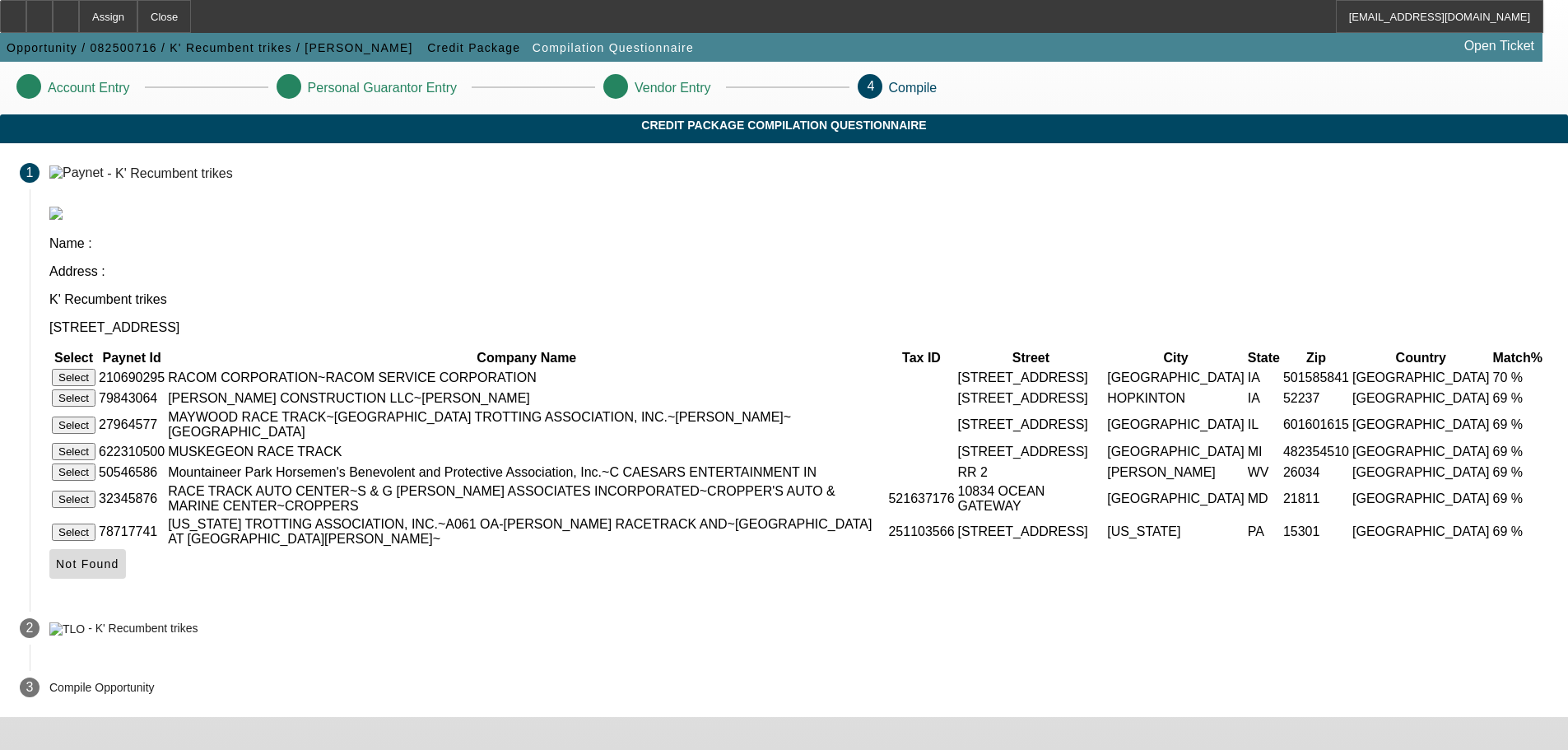
click at [120, 571] on span "Not Found" at bounding box center [87, 563] width 63 height 13
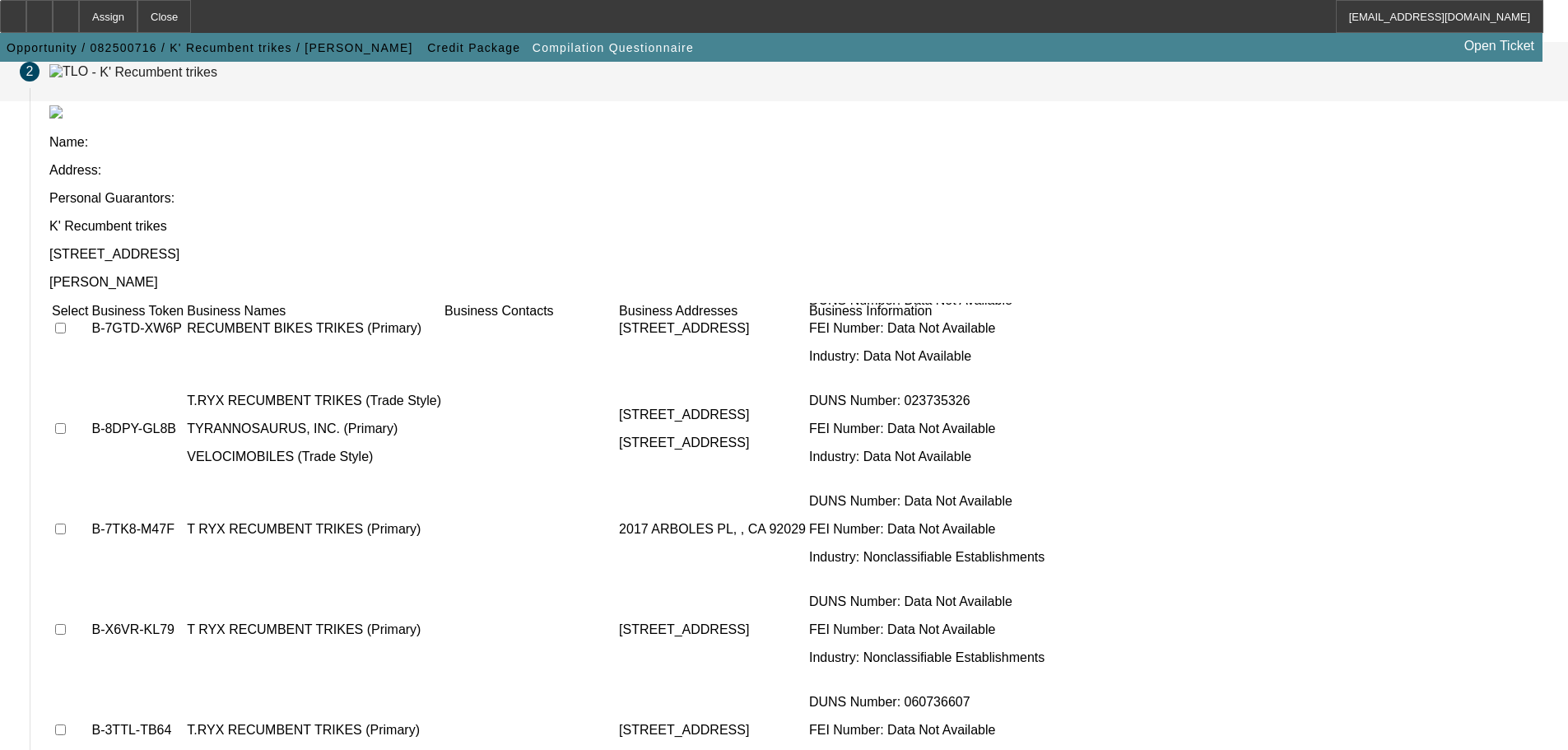
scroll to position [680, 0]
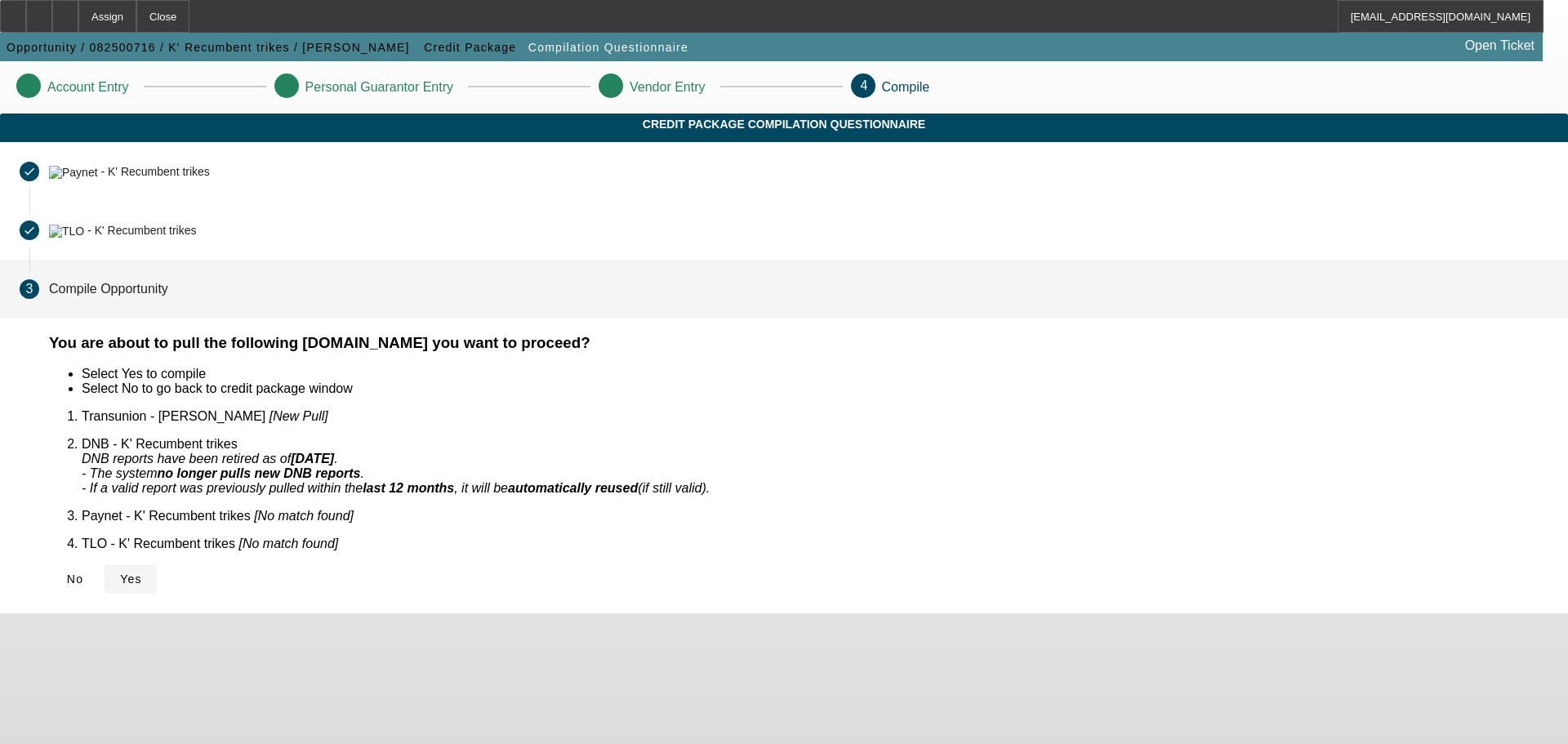
click at [120, 573] on icon at bounding box center [120, 579] width 0 height 13
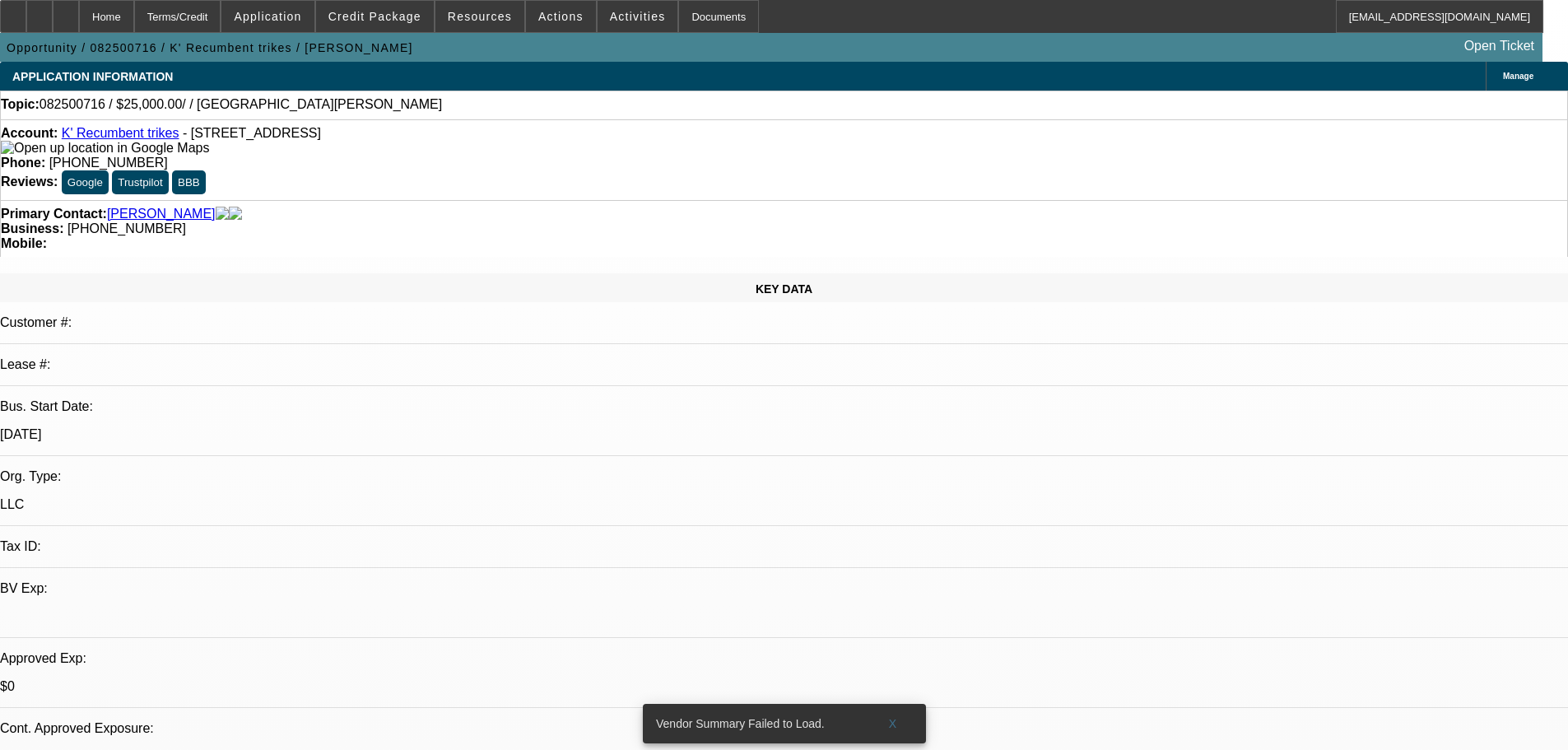
select select "0"
select select "2"
select select "0.1"
select select "4"
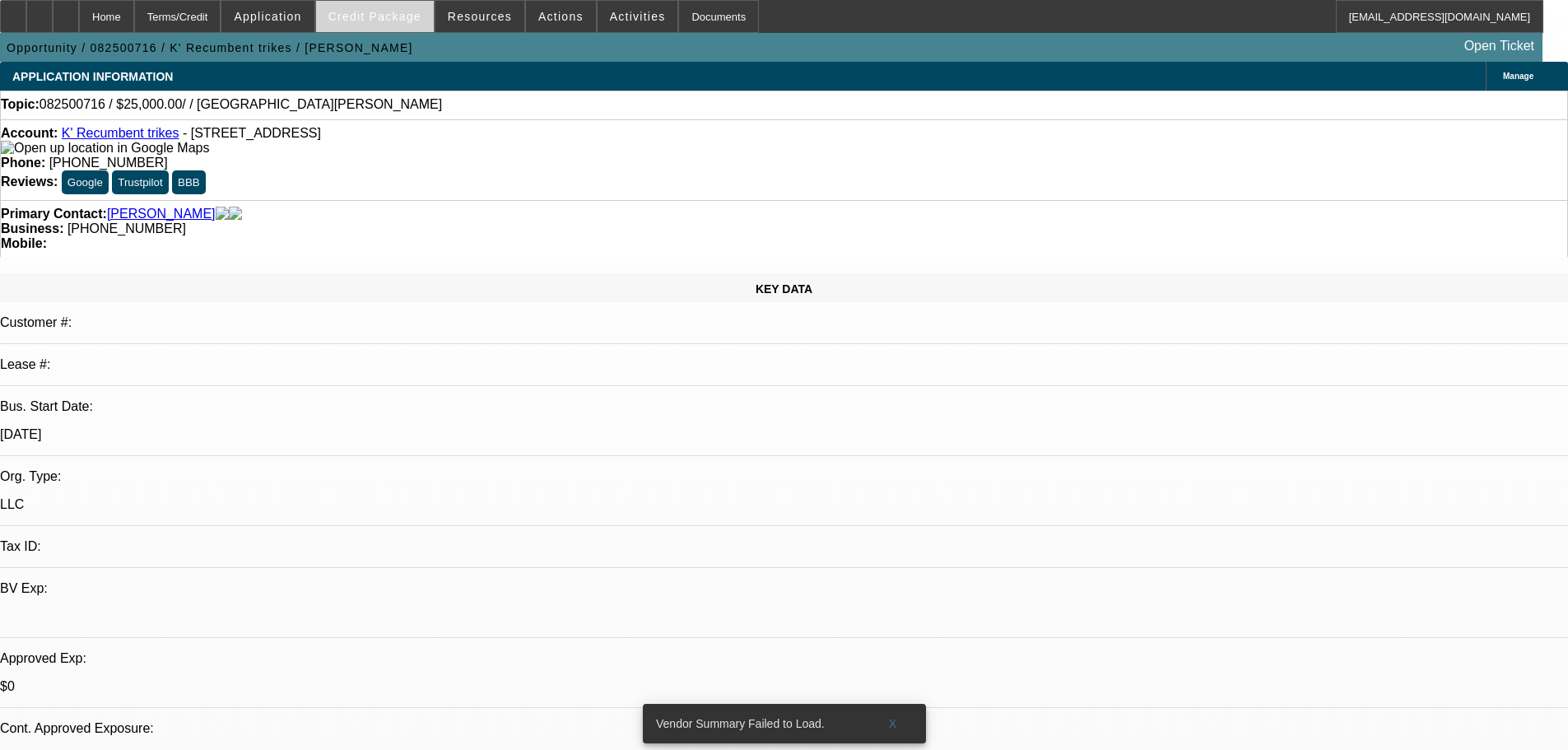
click at [354, 16] on span "Credit Package" at bounding box center [375, 16] width 93 height 13
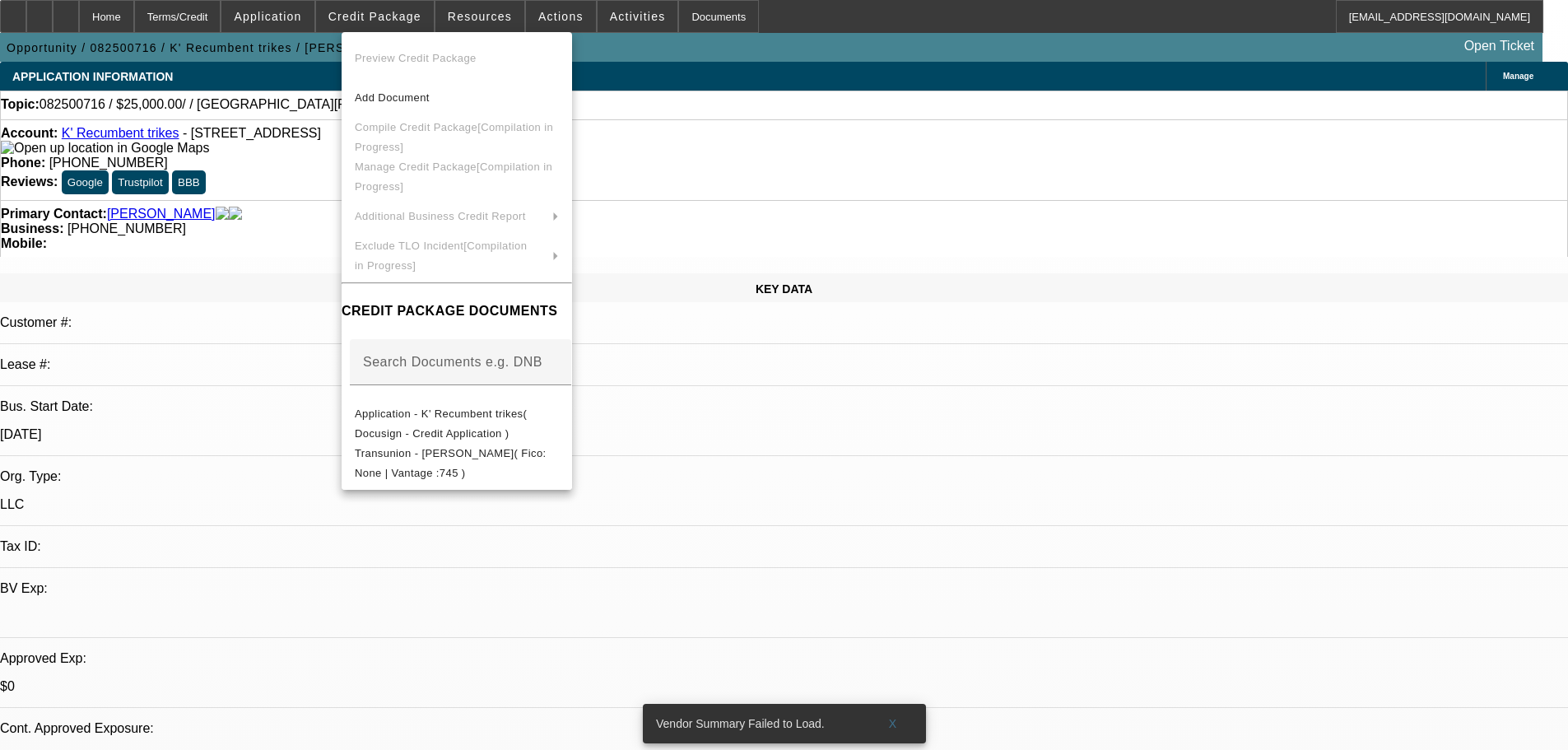
drag, startPoint x: 260, startPoint y: 219, endPoint x: 229, endPoint y: 177, distance: 52.2
click at [259, 219] on div at bounding box center [784, 375] width 1568 height 750
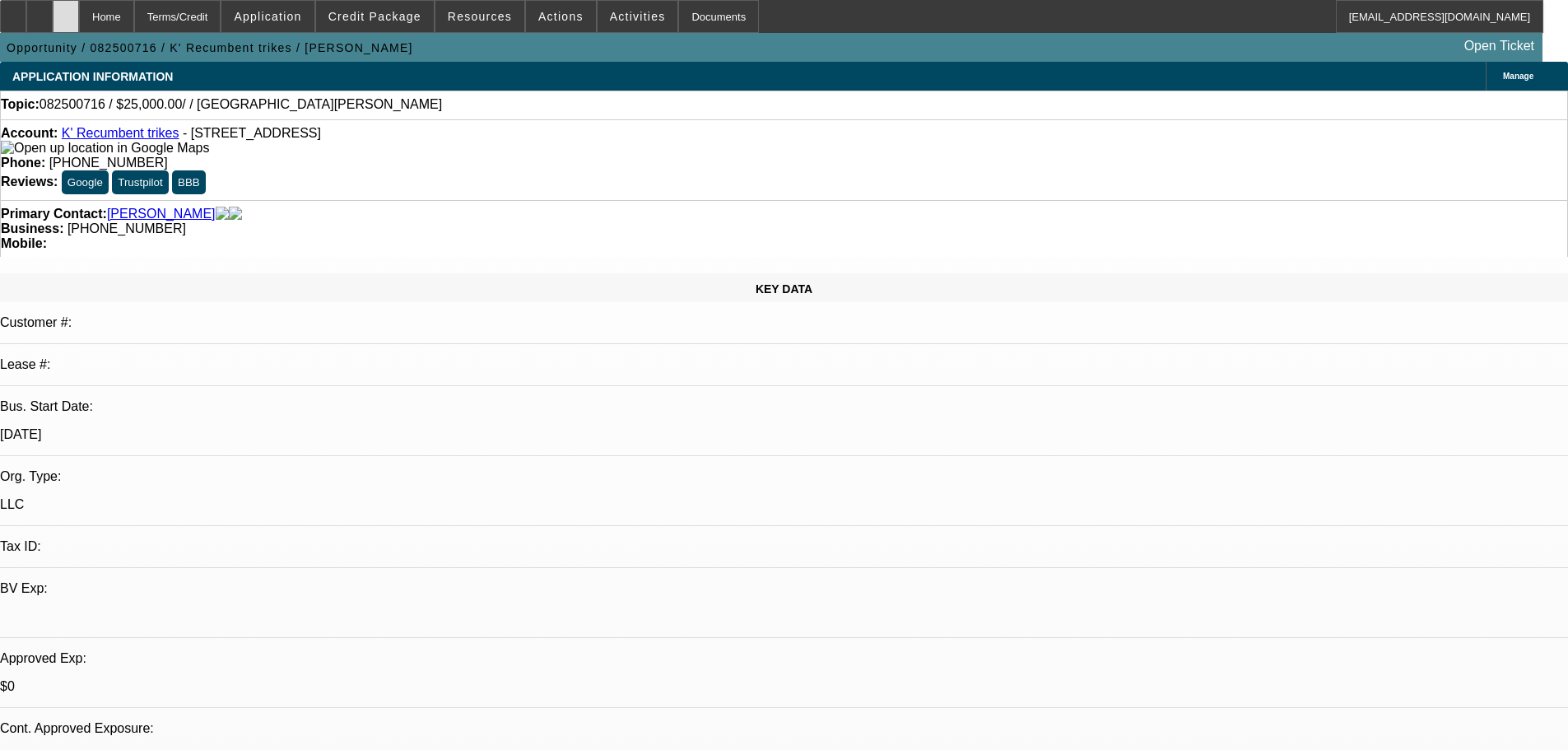
click at [79, 16] on div at bounding box center [66, 16] width 27 height 33
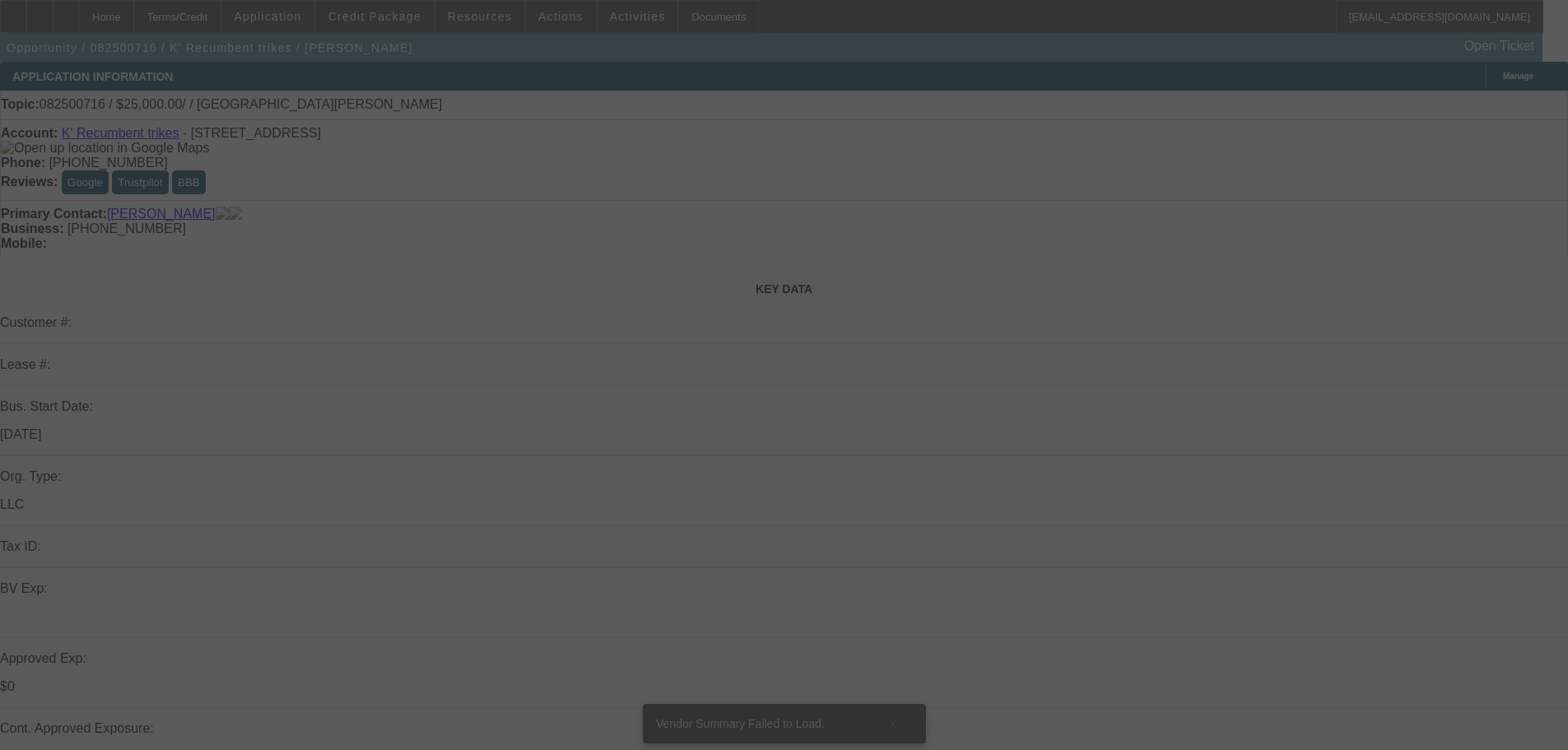
select select "0"
select select "2"
select select "0.1"
select select "4"
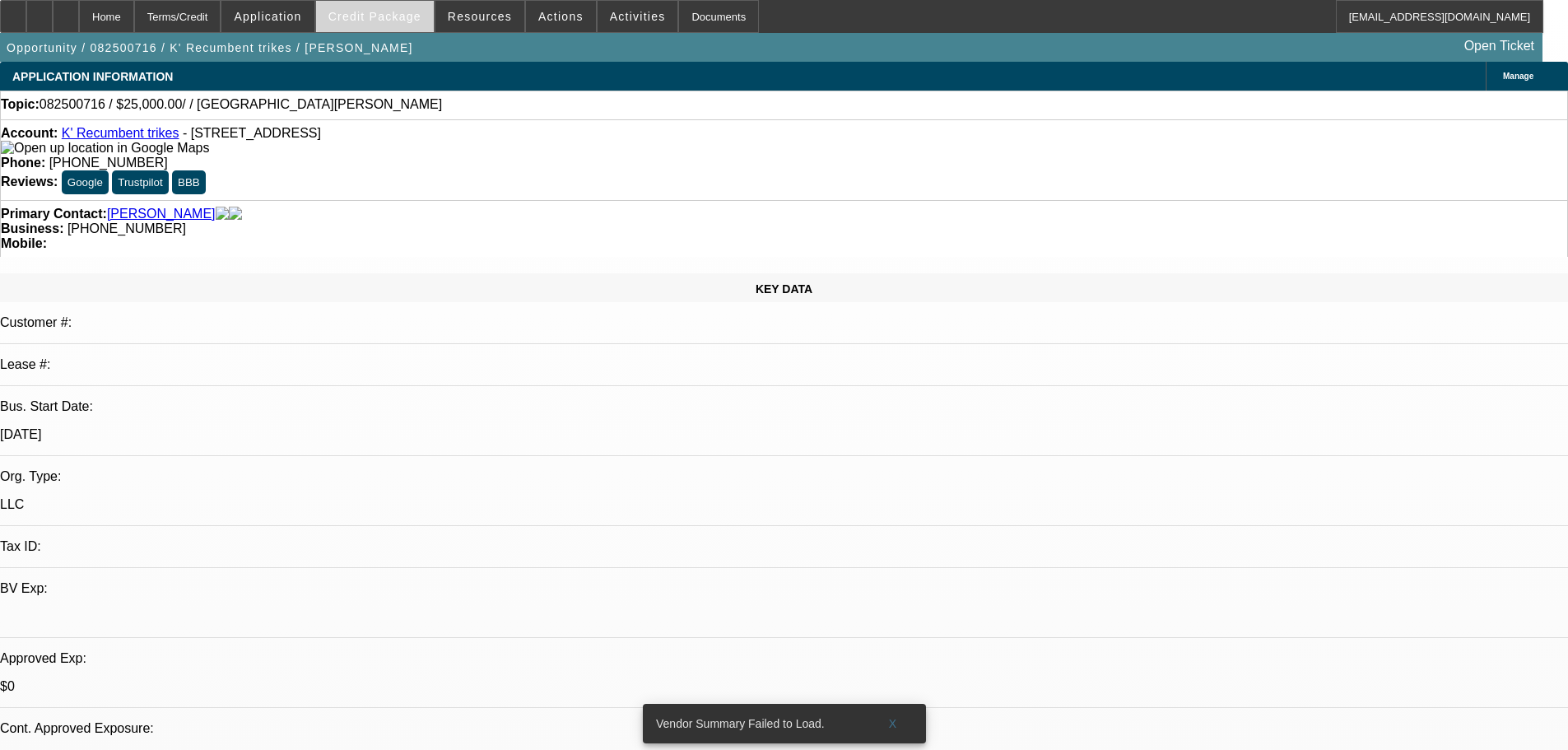
click at [414, 11] on span "Credit Package" at bounding box center [375, 16] width 93 height 13
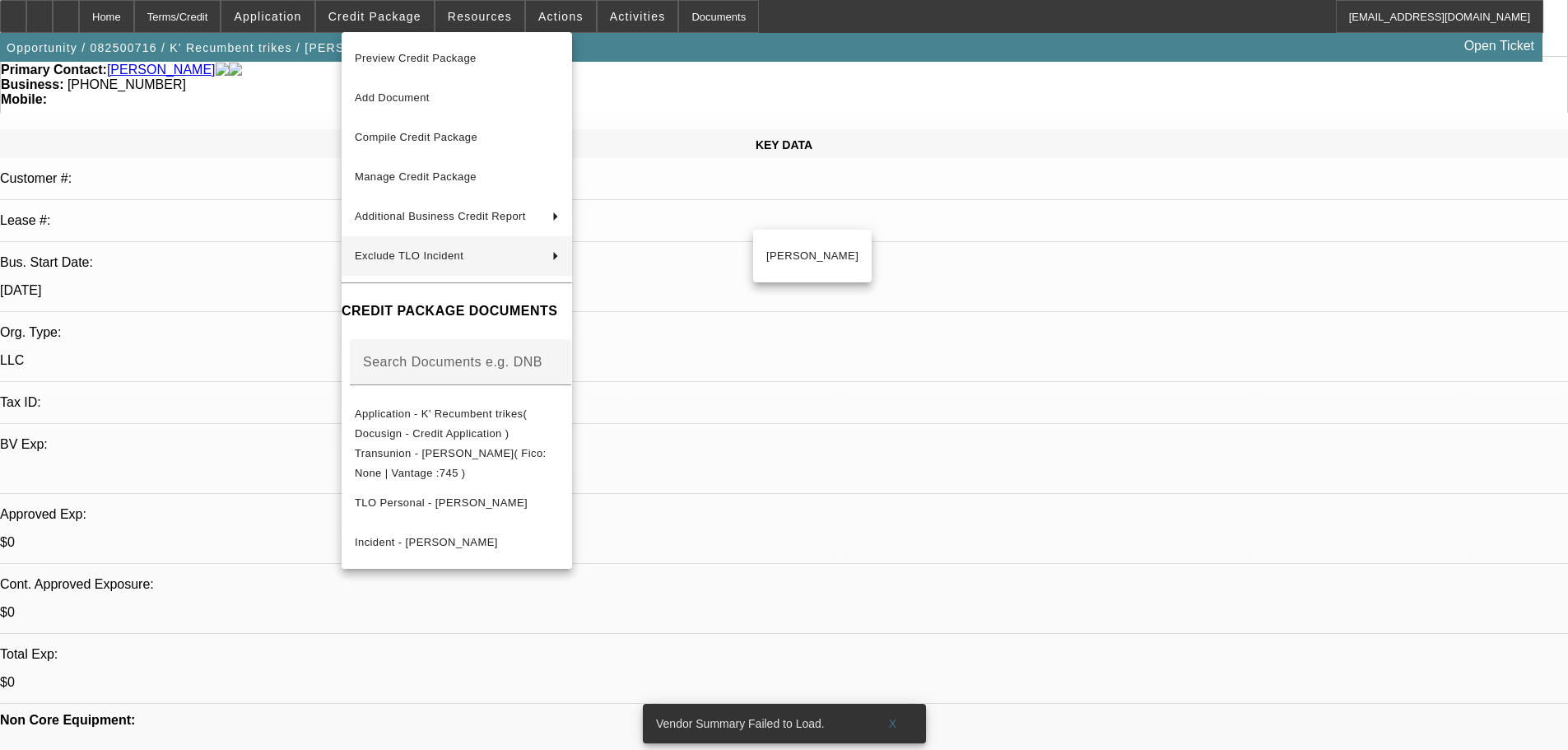
scroll to position [165, 0]
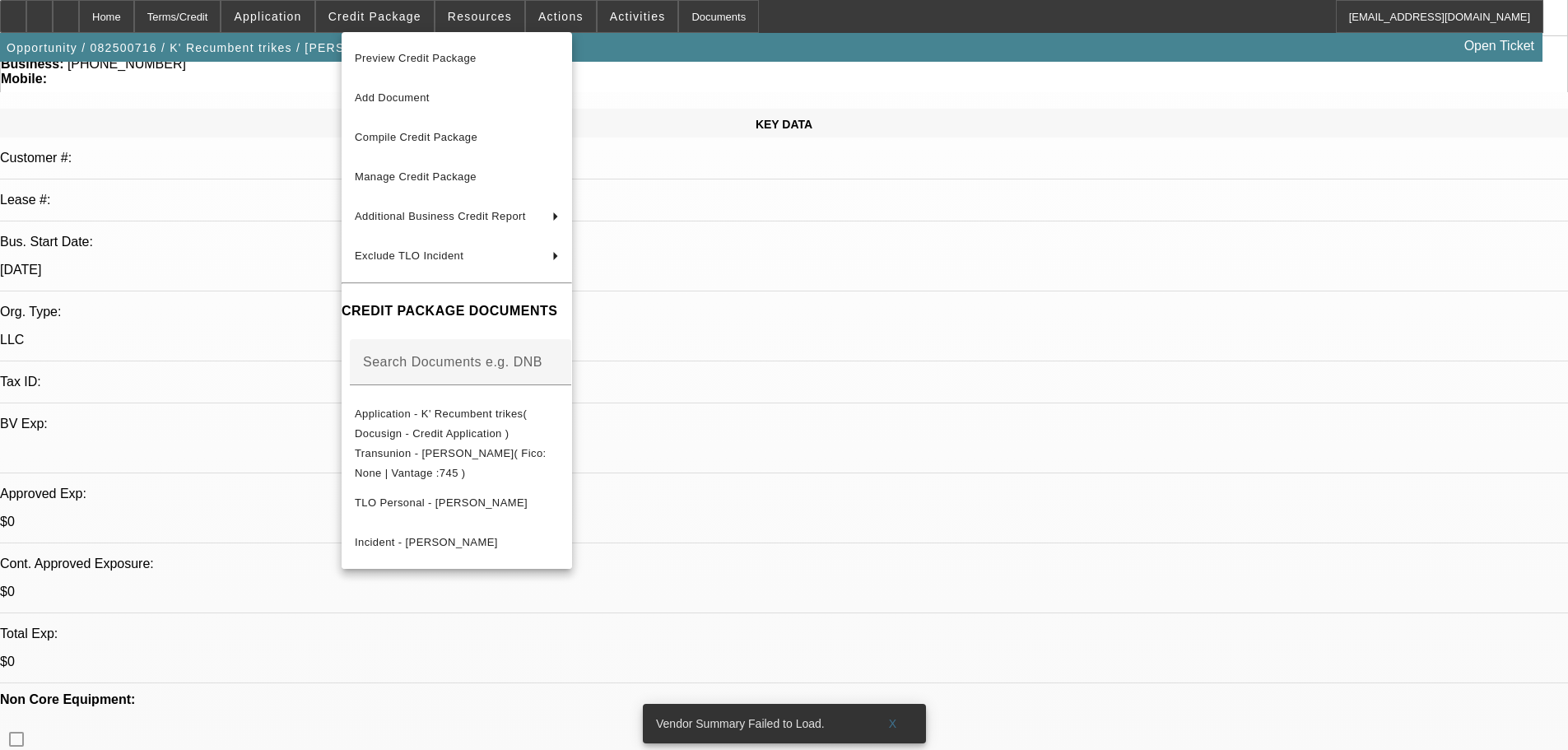
click at [284, 119] on div at bounding box center [784, 375] width 1568 height 750
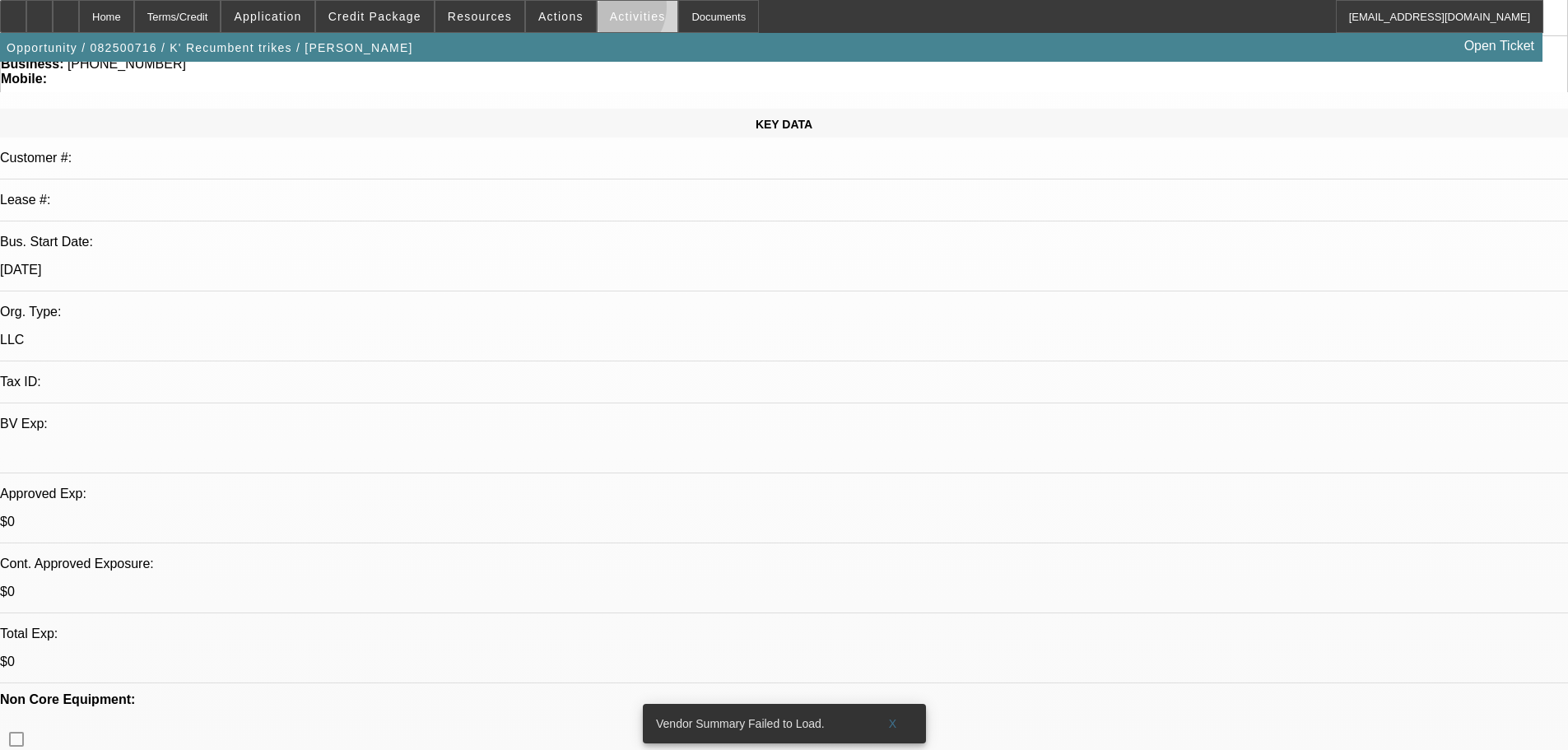
click at [610, 13] on span "Activities" at bounding box center [637, 16] width 56 height 13
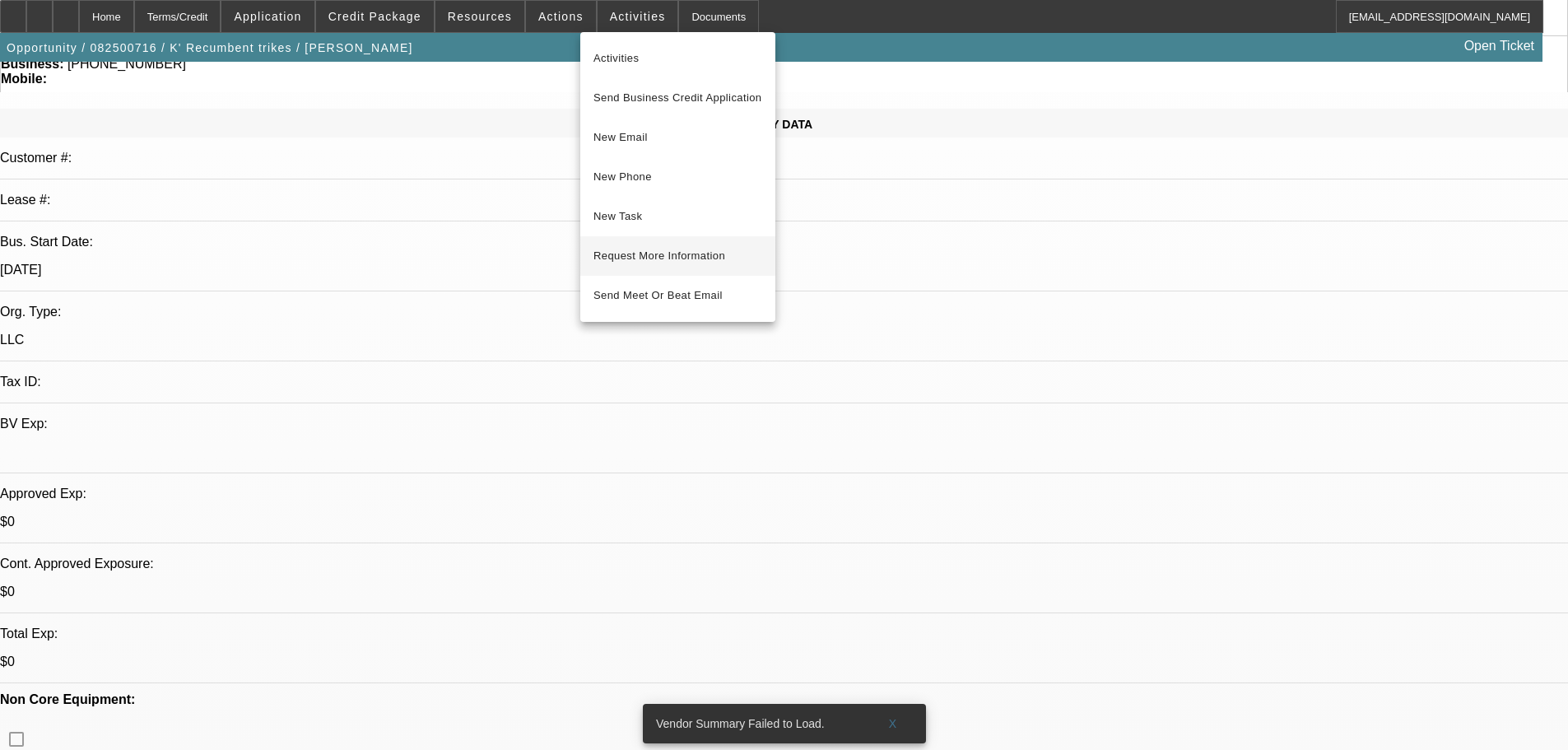
click at [660, 251] on span "Request More Information" at bounding box center [677, 256] width 169 height 20
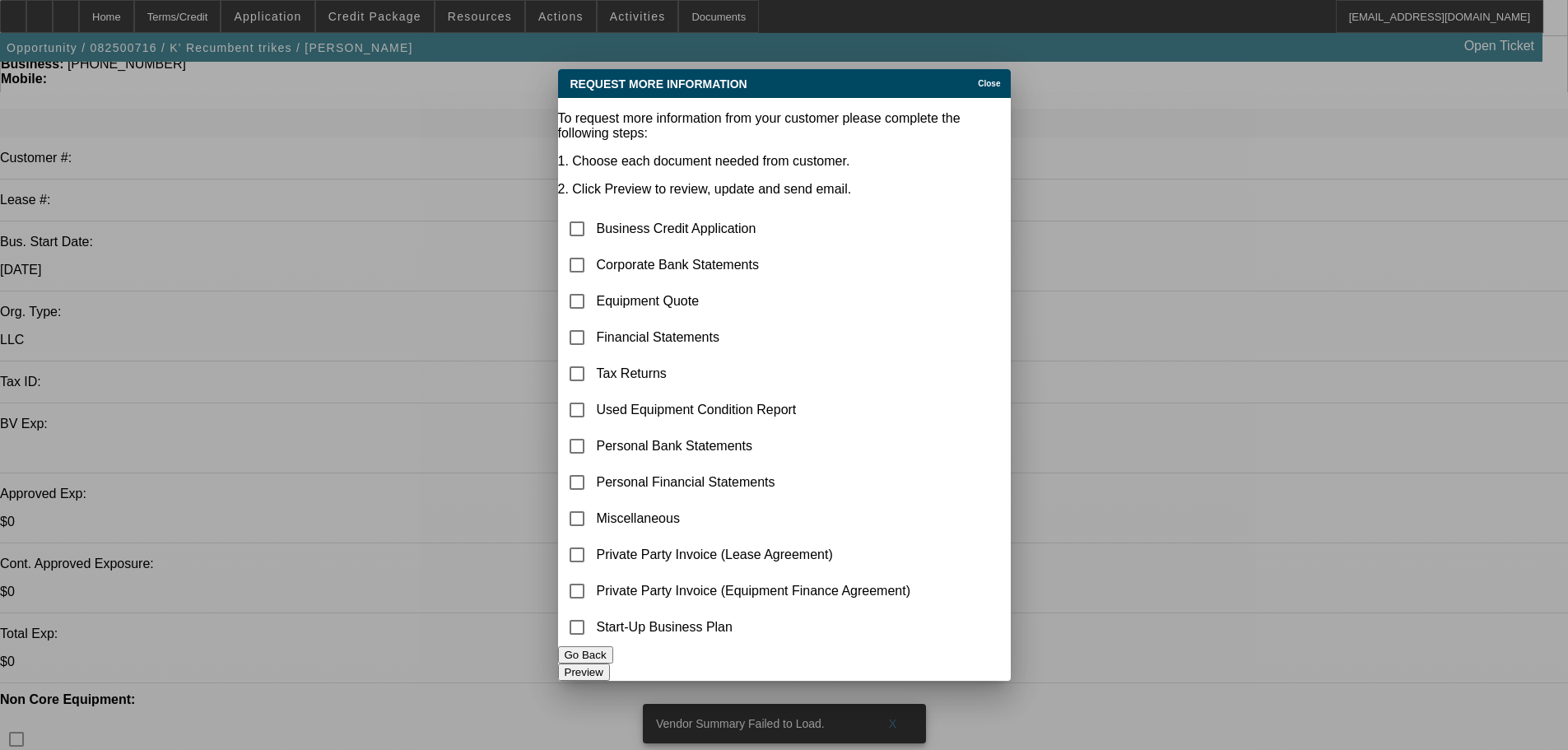
scroll to position [0, 0]
click at [593, 249] on input "checkbox" at bounding box center [577, 265] width 33 height 33
checkbox input "true"
click at [586, 284] on input "checkbox" at bounding box center [577, 301] width 33 height 33
checkbox input "true"
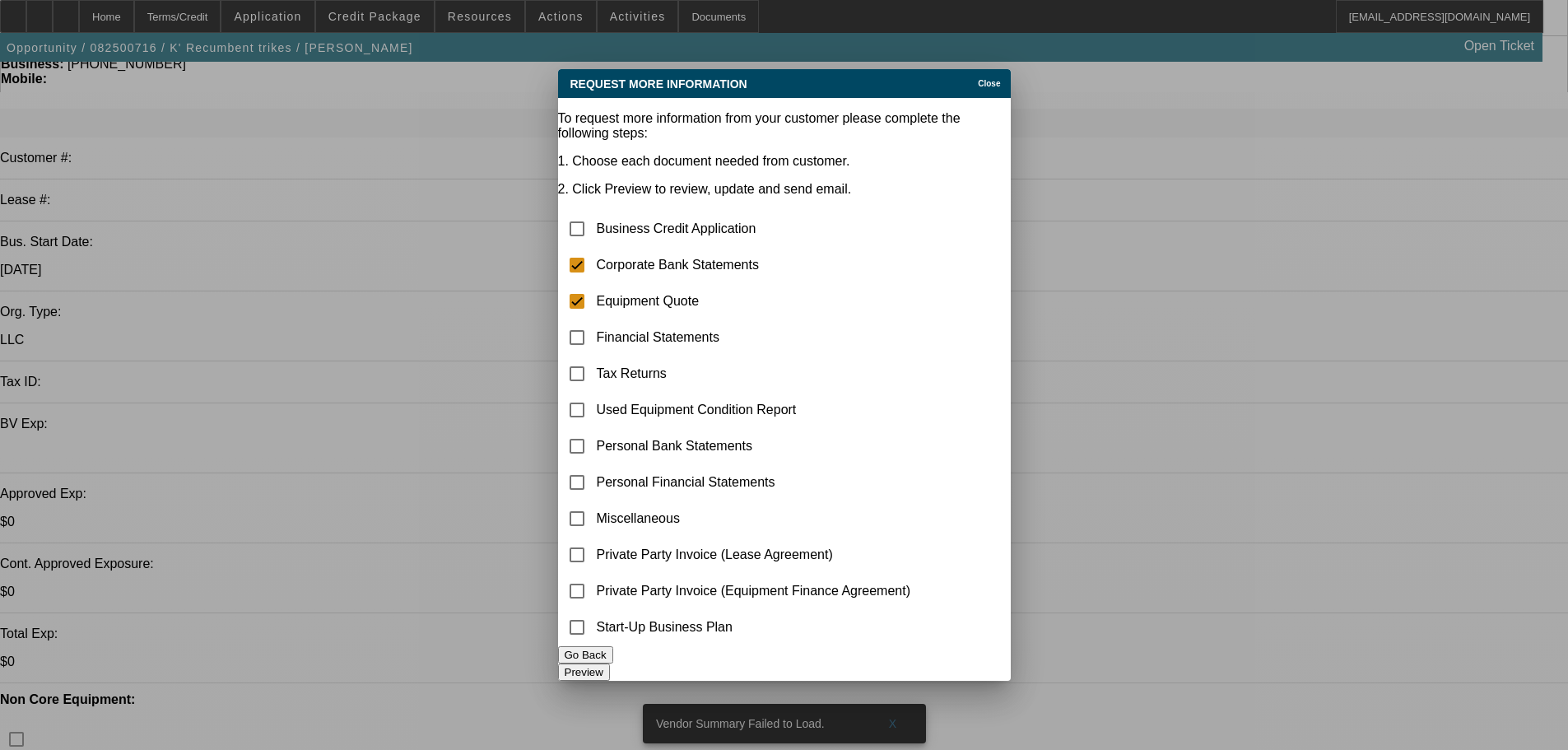
click at [610, 664] on button "Preview" at bounding box center [583, 672] width 52 height 17
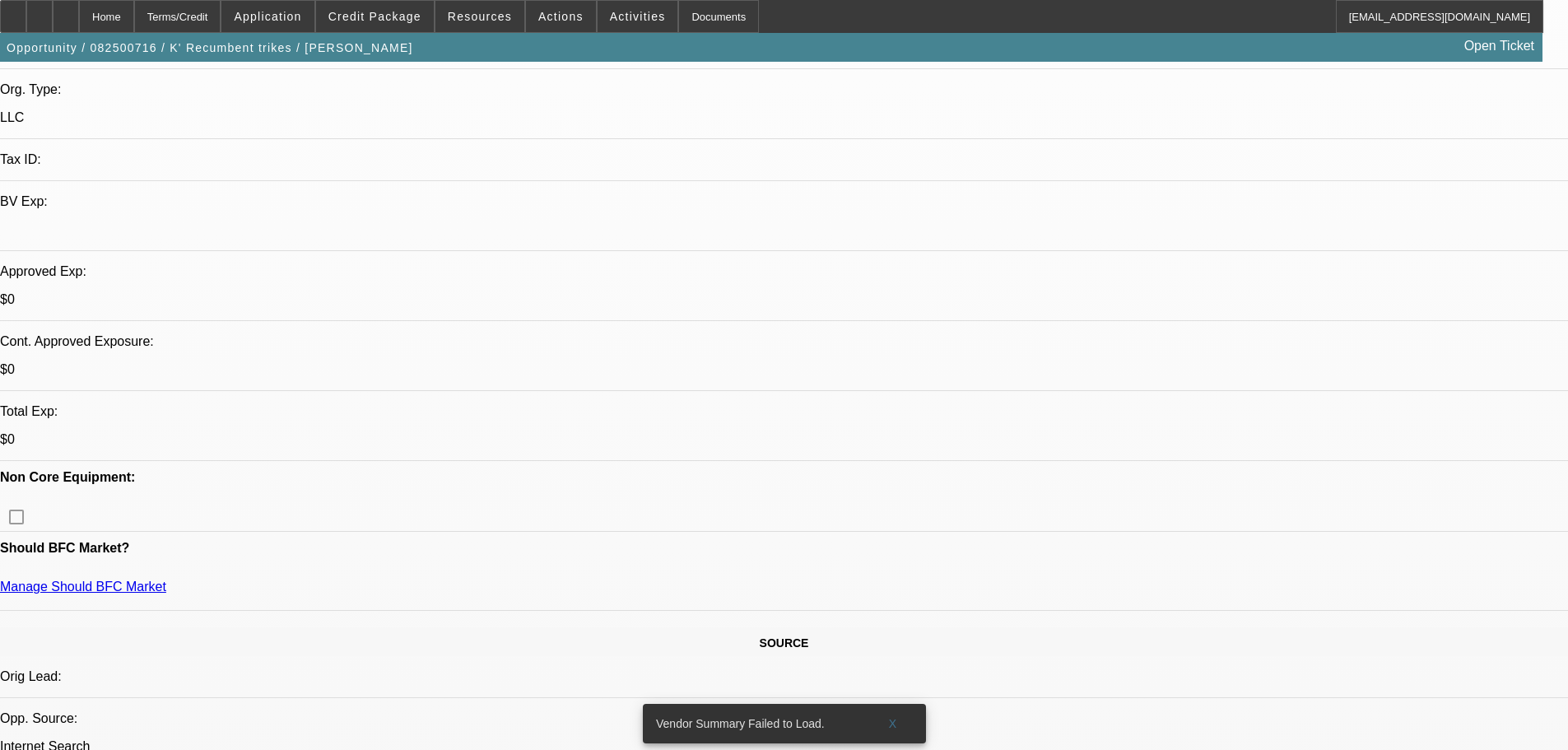
scroll to position [494, 0]
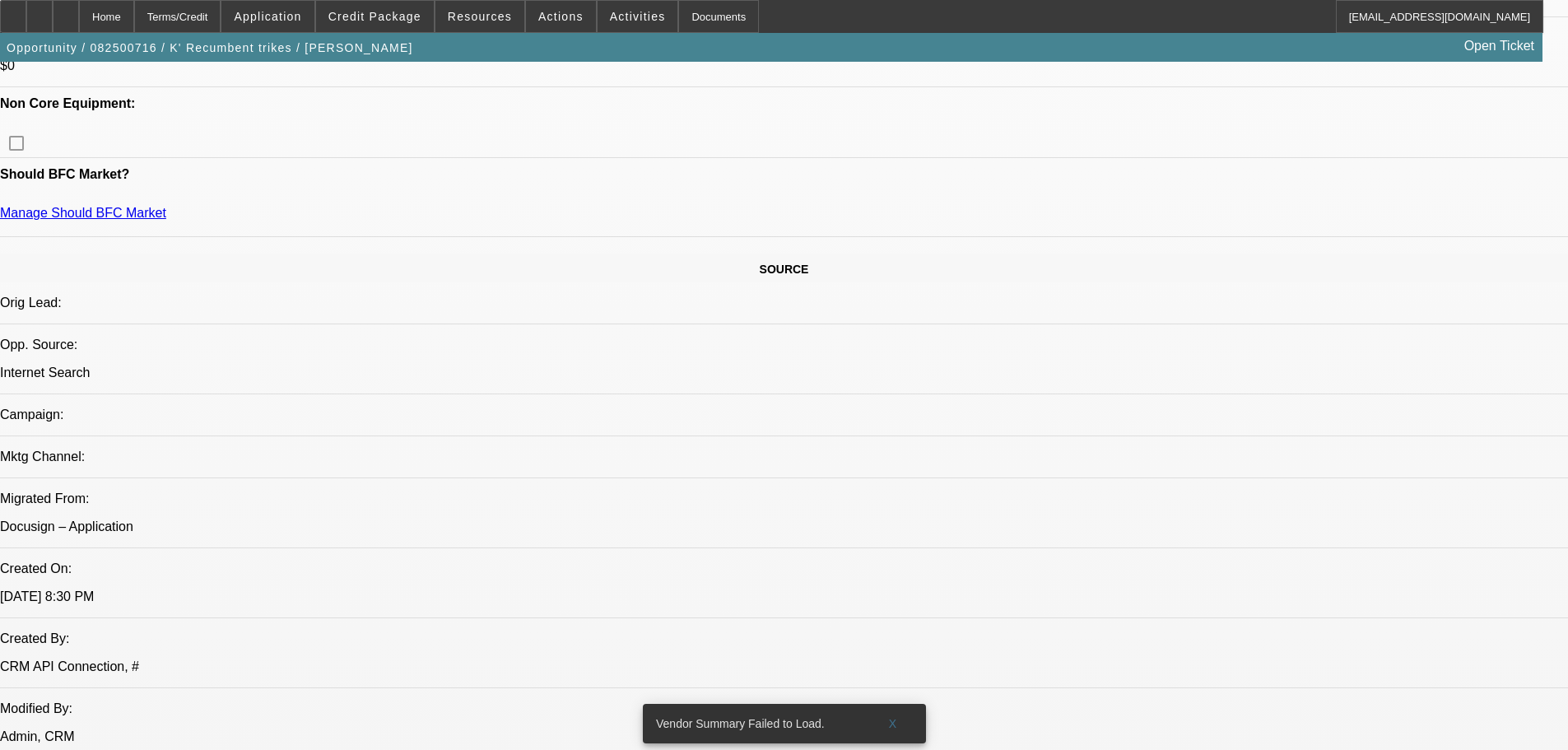
scroll to position [823, 0]
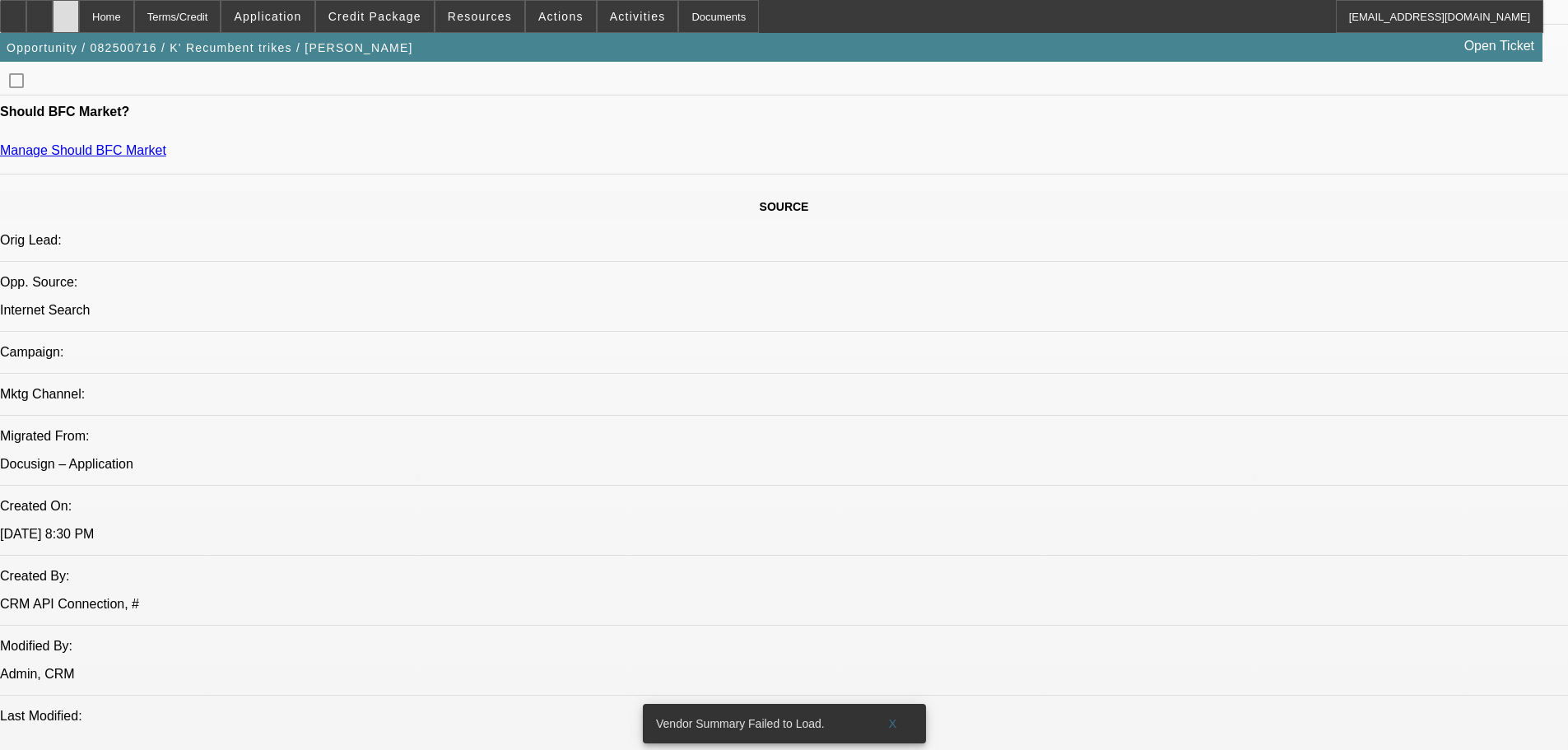
click at [66, 11] on icon at bounding box center [66, 11] width 0 height 0
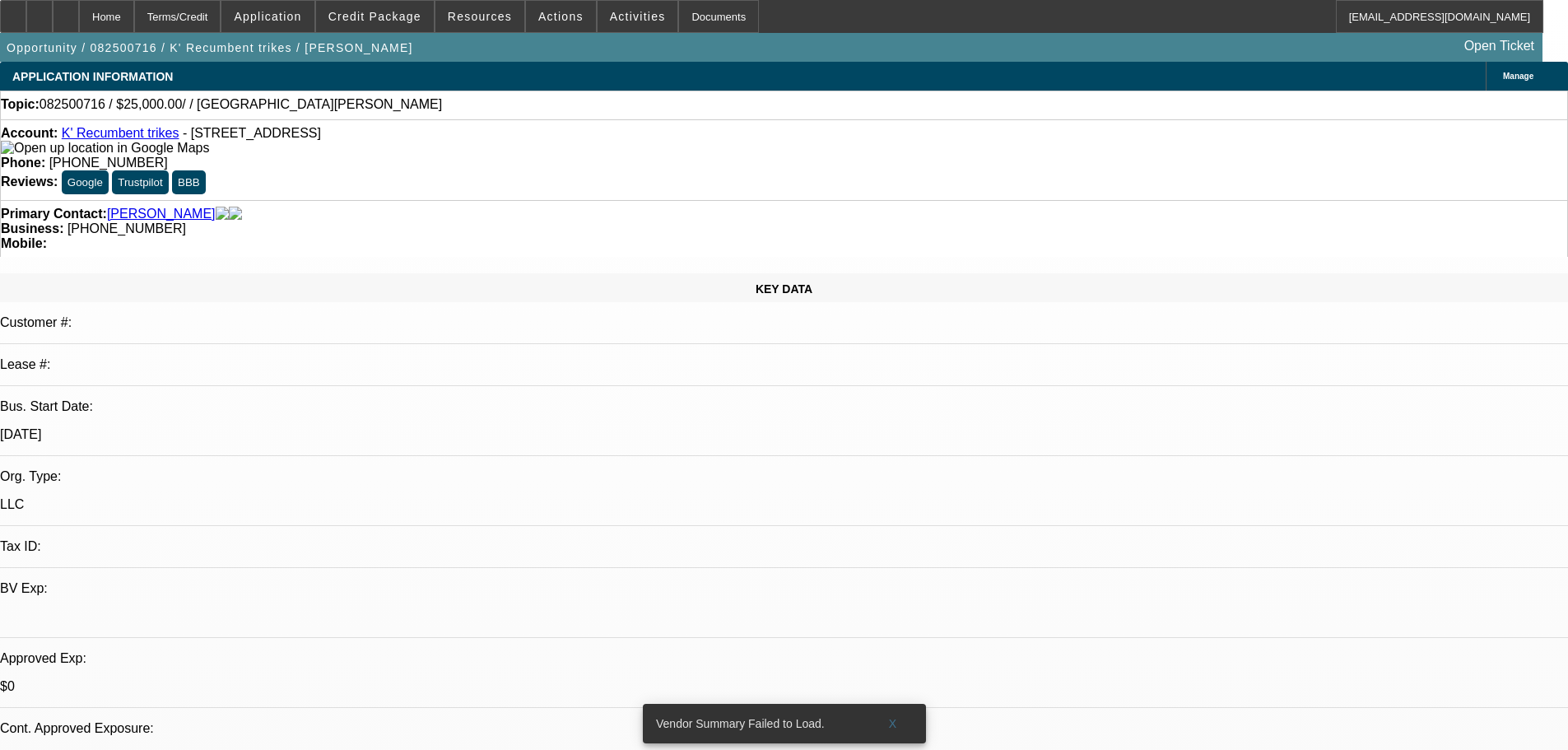
select select "0"
select select "2"
select select "0.1"
select select "4"
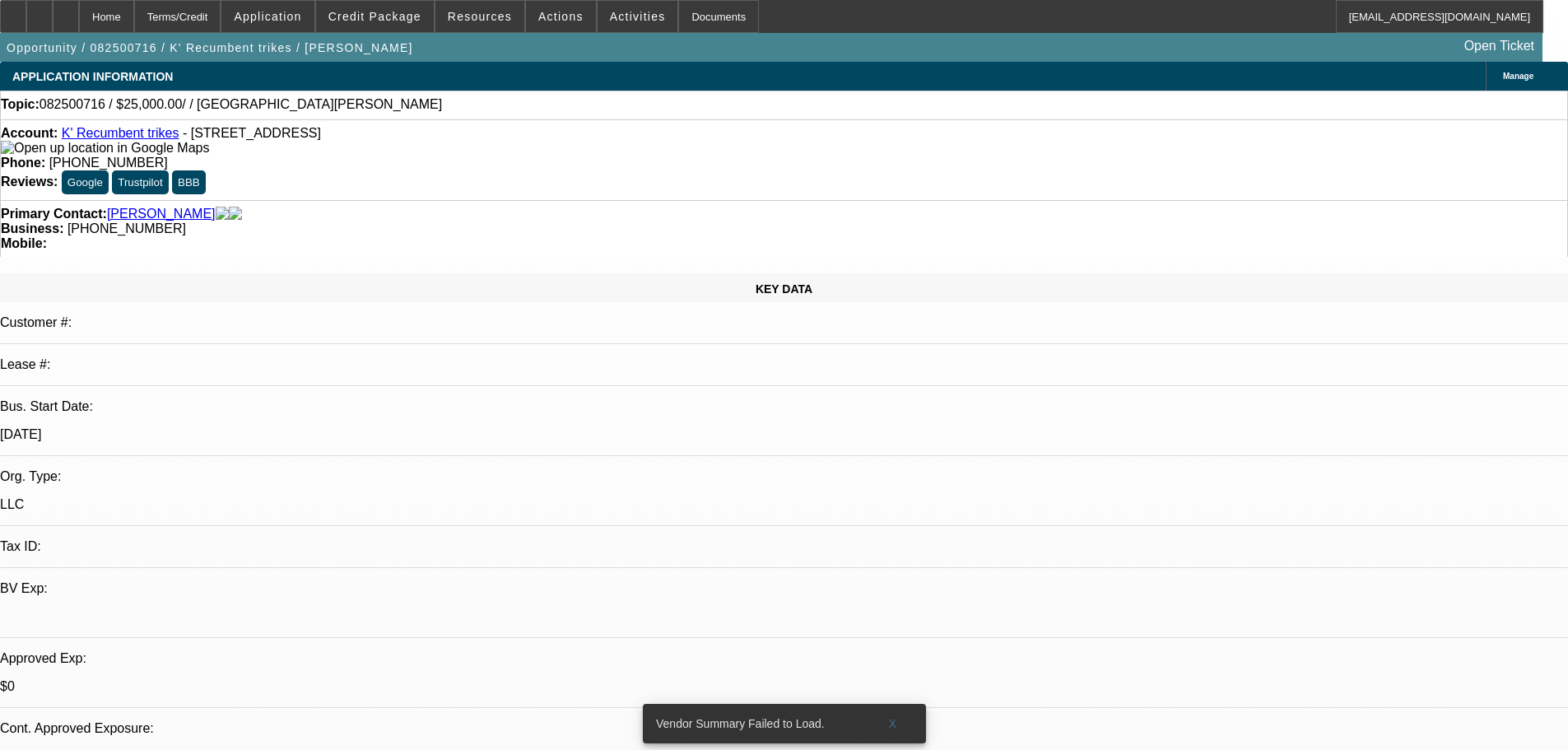
scroll to position [128, 0]
click at [610, 18] on span "Activities" at bounding box center [637, 16] width 56 height 13
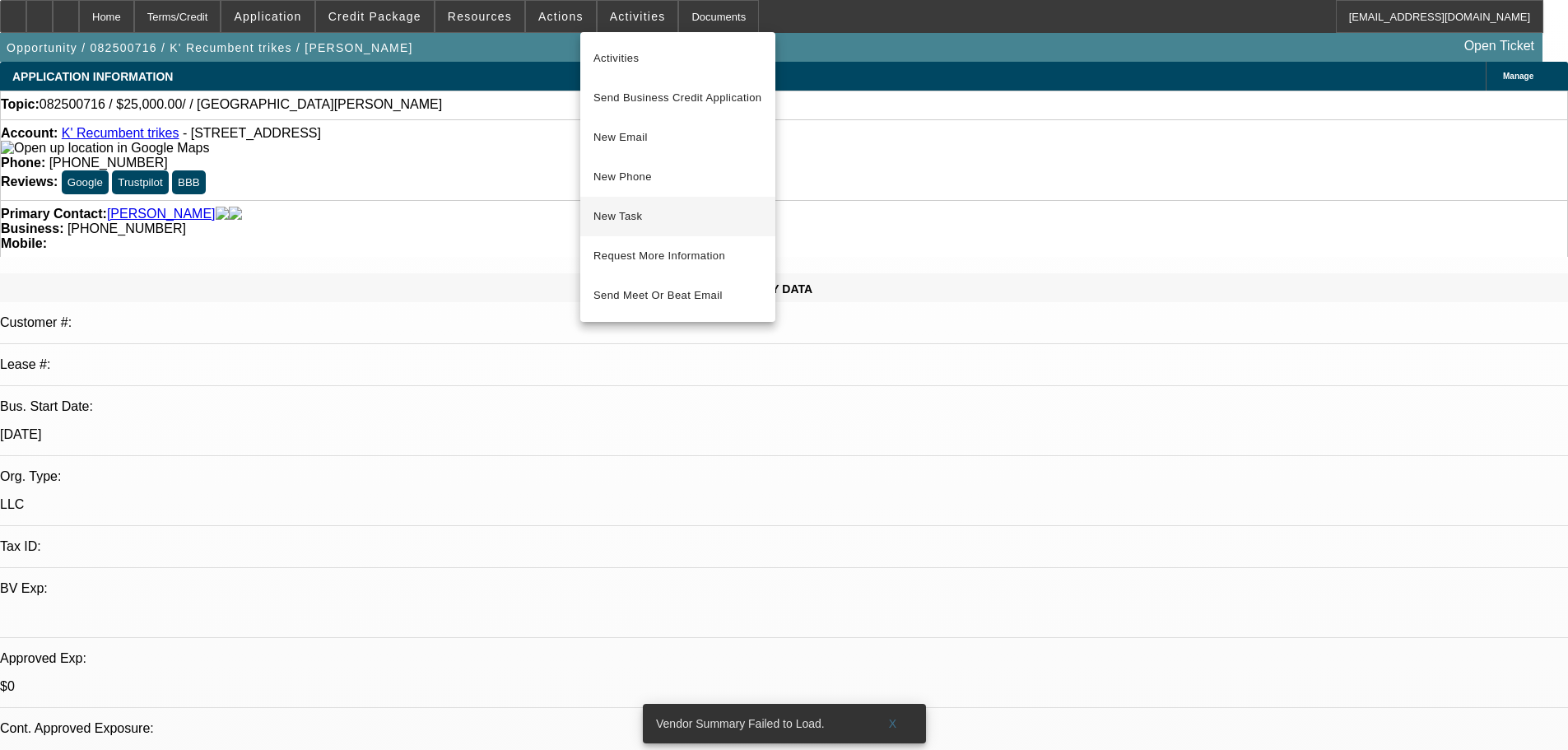
click at [625, 220] on span "New Task" at bounding box center [677, 217] width 169 height 20
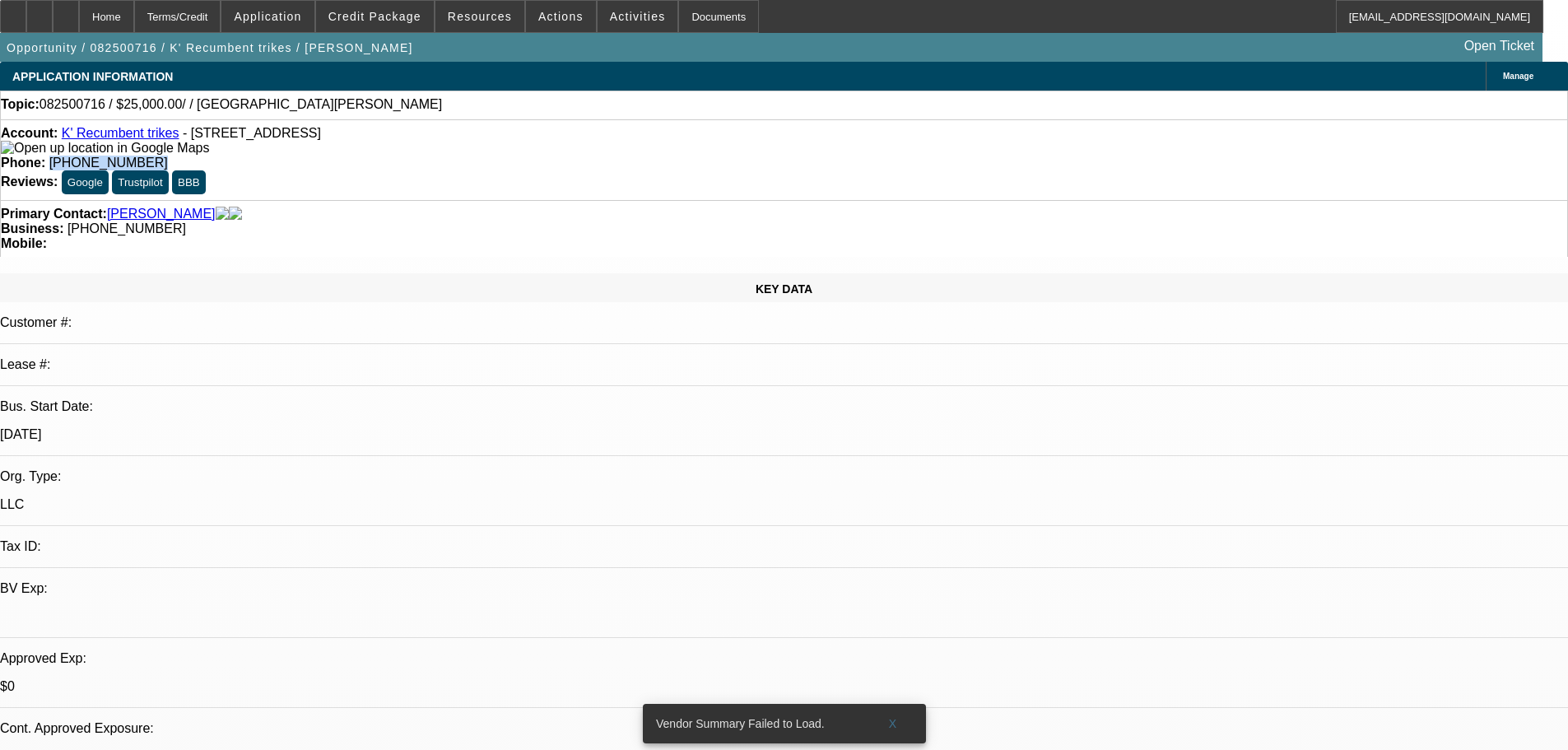
drag, startPoint x: 638, startPoint y: 136, endPoint x: 573, endPoint y: 139, distance: 65.1
click at [573, 155] on div "Phone: (319) 939-3791" at bounding box center [784, 163] width 1566 height 15
copy span "(319) 939-3791"
